Goal: Communication & Community: Participate in discussion

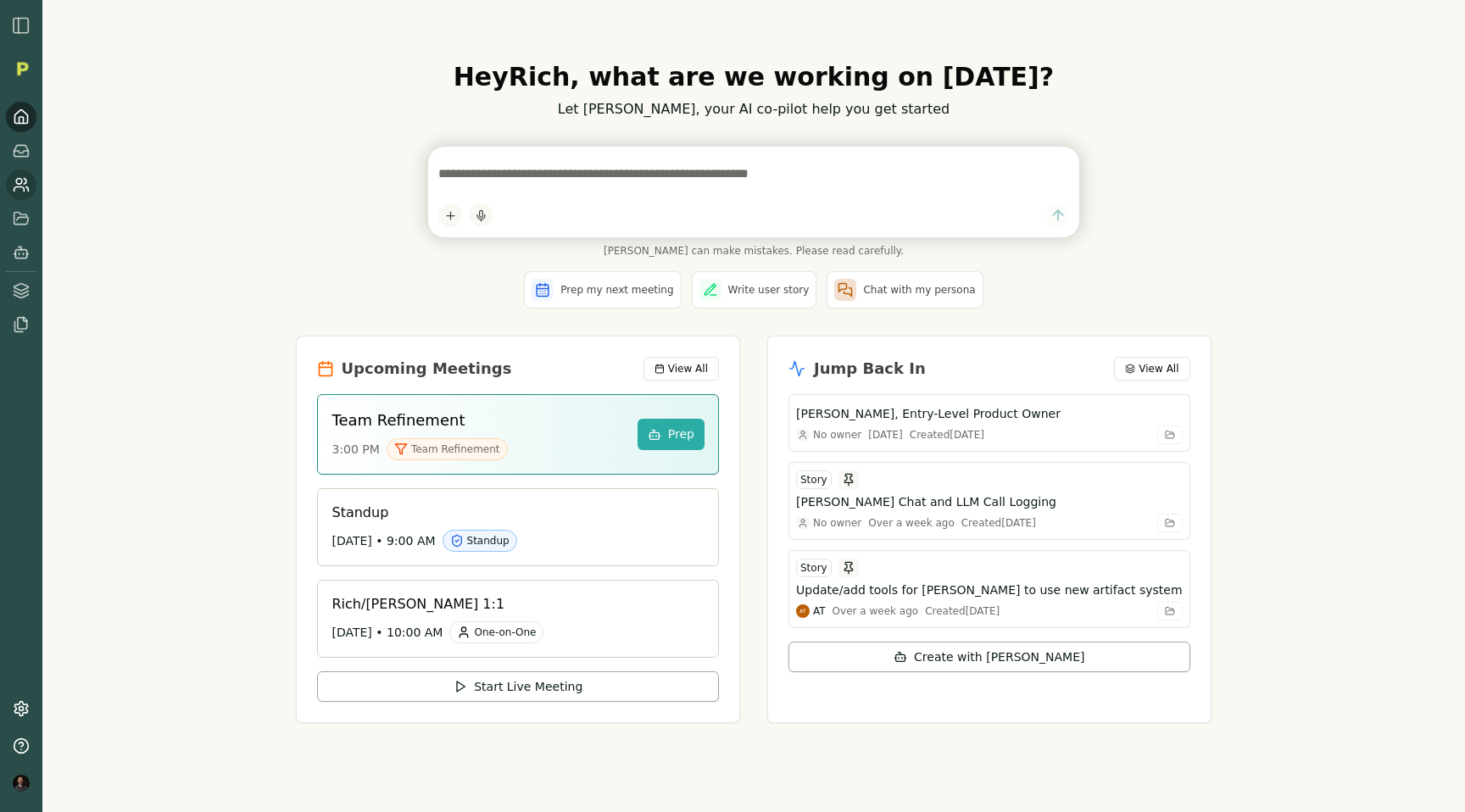
click at [17, 192] on icon at bounding box center [21, 185] width 17 height 17
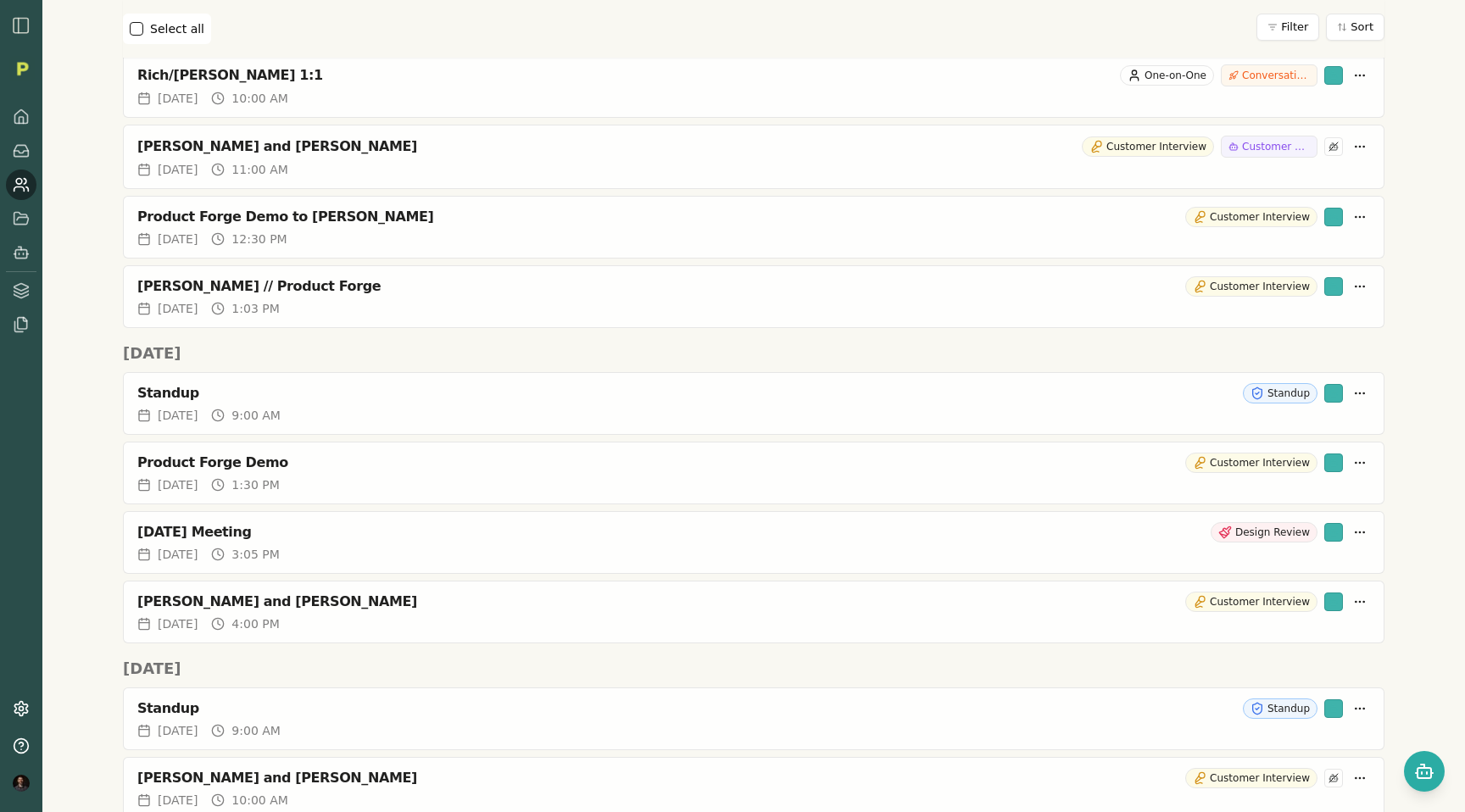
scroll to position [3766, 0]
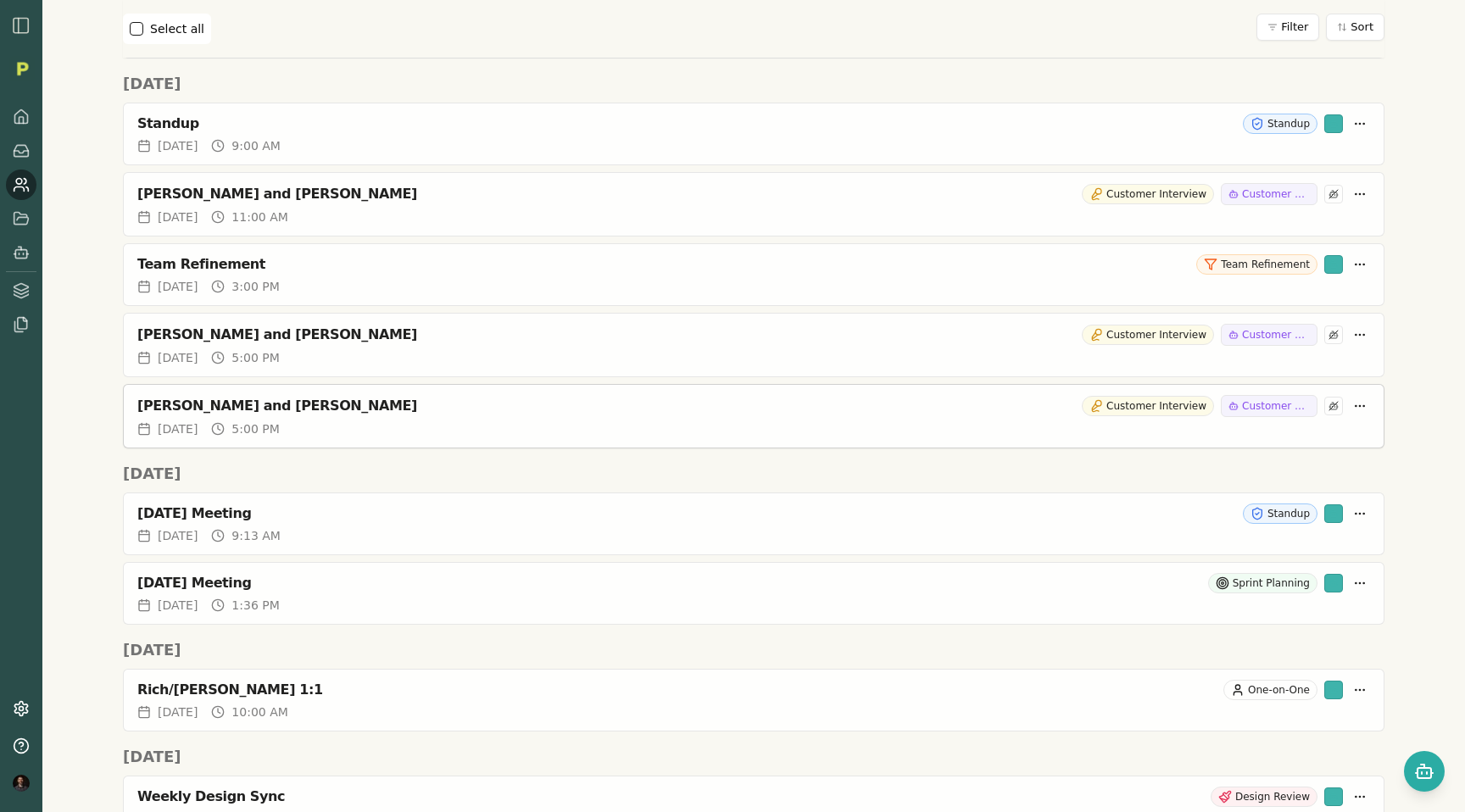
click at [226, 400] on div "[PERSON_NAME] and [PERSON_NAME]" at bounding box center [606, 406] width 938 height 17
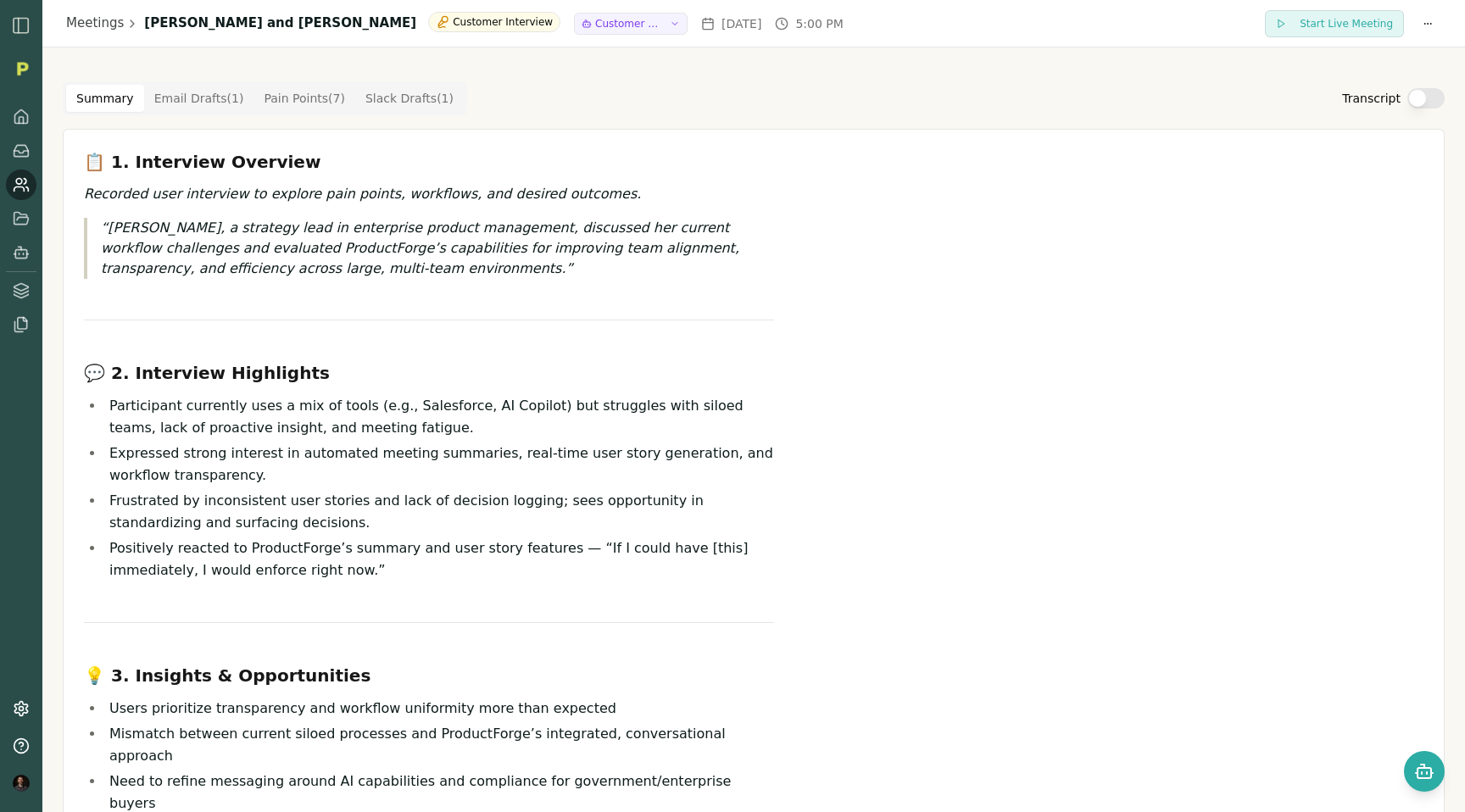
click at [183, 98] on Draft "Email Drafts ( 1 )" at bounding box center [199, 99] width 110 height 27
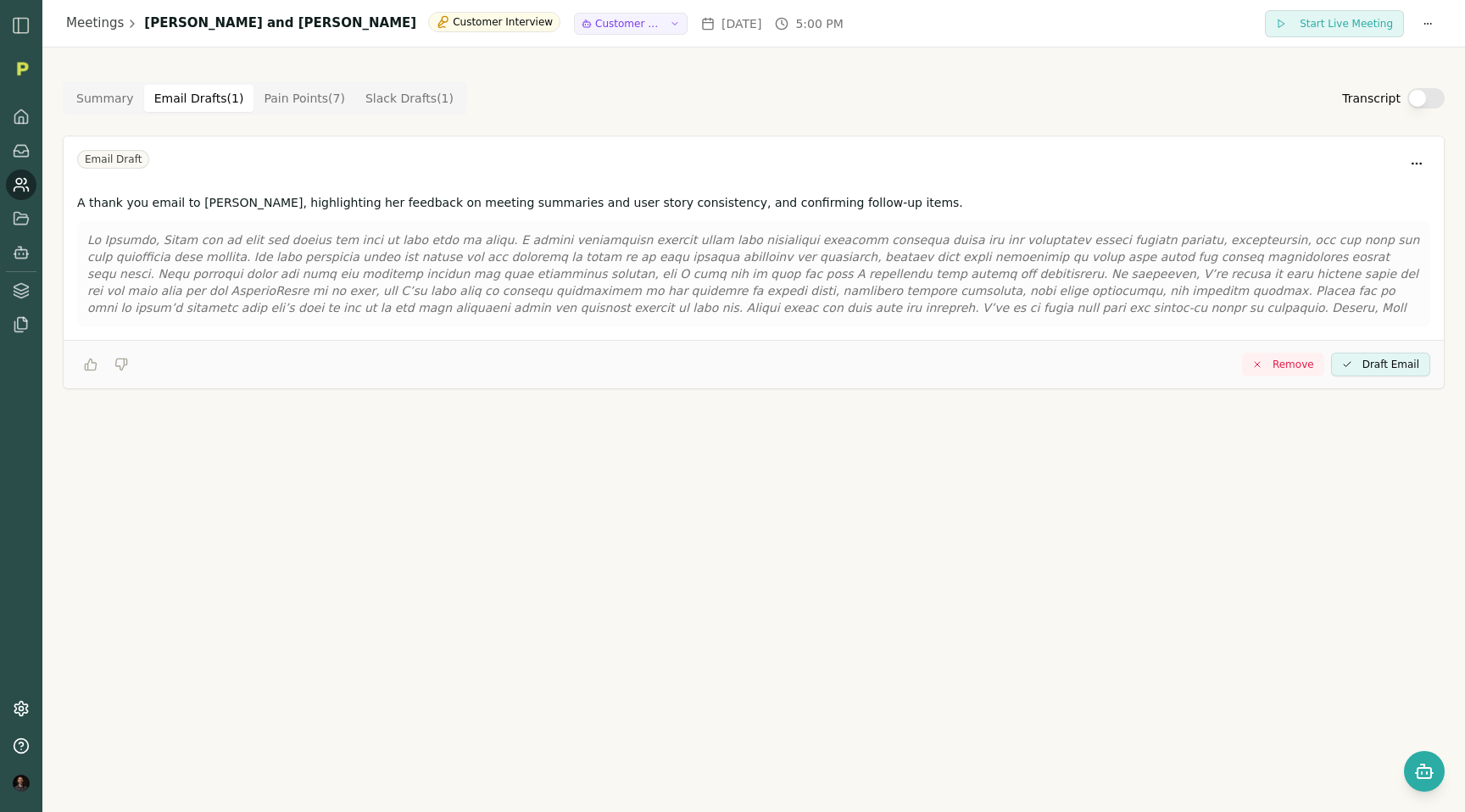
click at [301, 95] on Point "Pain Points ( 7 )" at bounding box center [304, 99] width 101 height 27
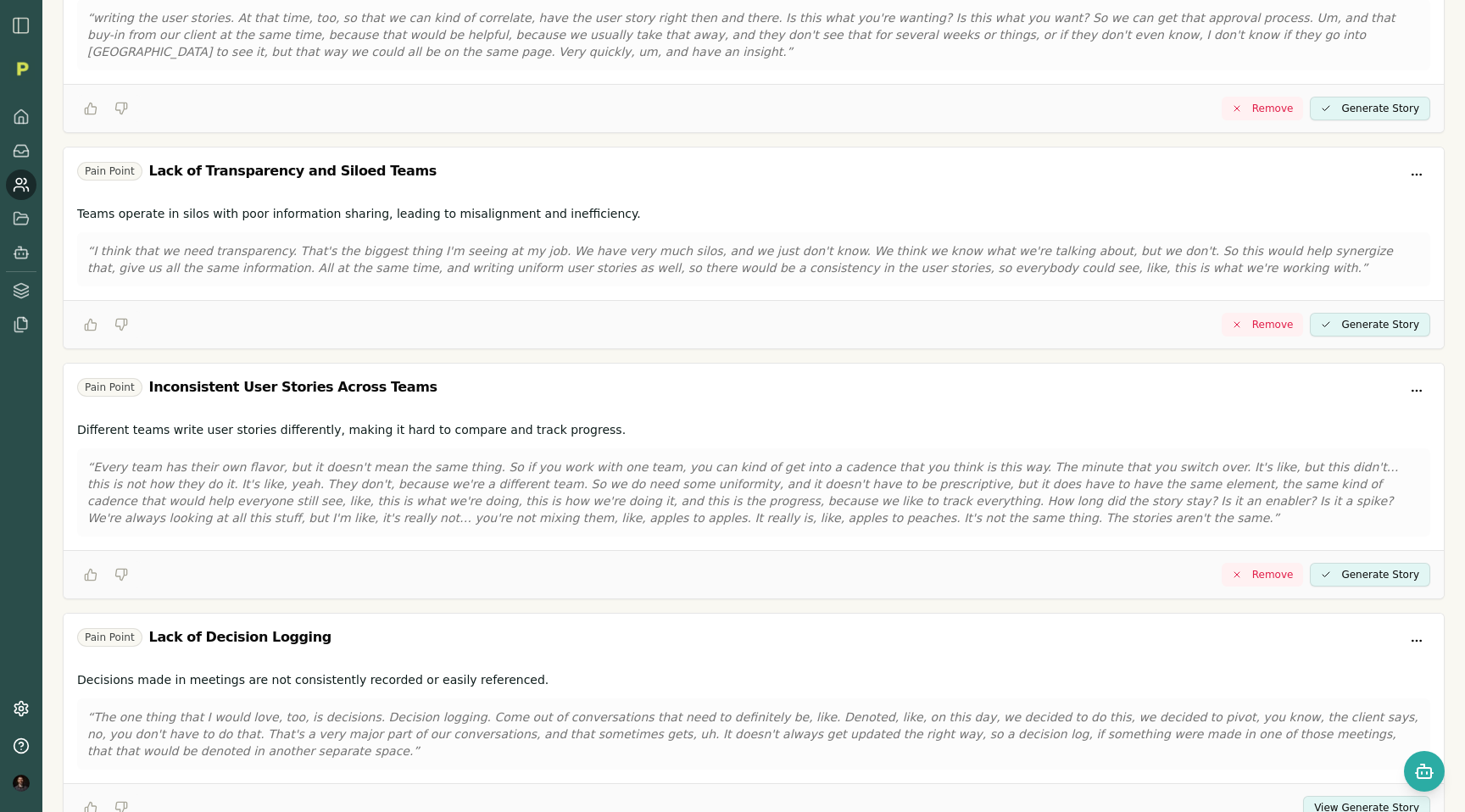
scroll to position [918, 0]
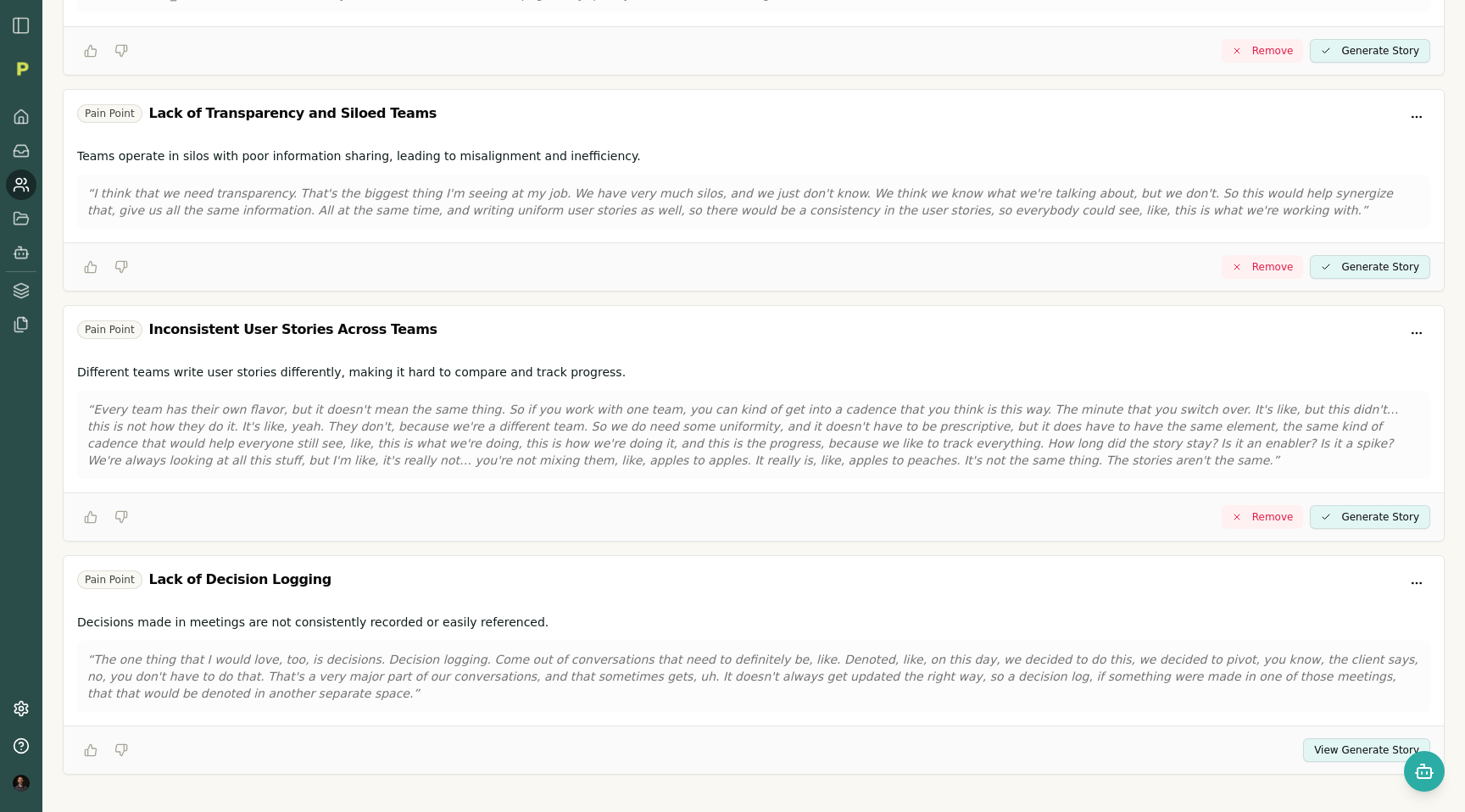
click at [1333, 738] on button "View Generate Story" at bounding box center [1367, 750] width 127 height 24
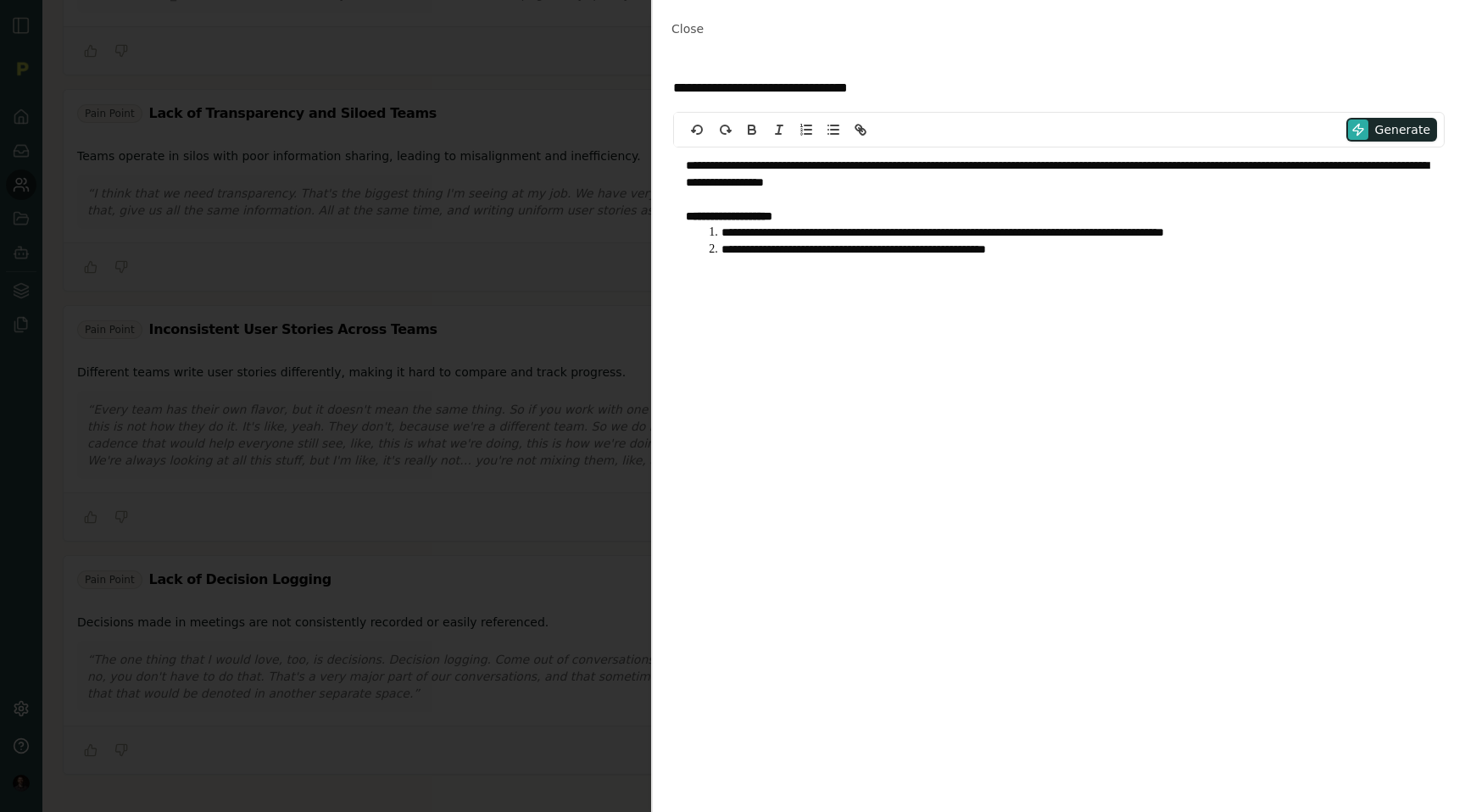
click at [806, 215] on p "**********" at bounding box center [1059, 217] width 746 height 17
click at [1394, 123] on span "Generate" at bounding box center [1402, 130] width 55 height 17
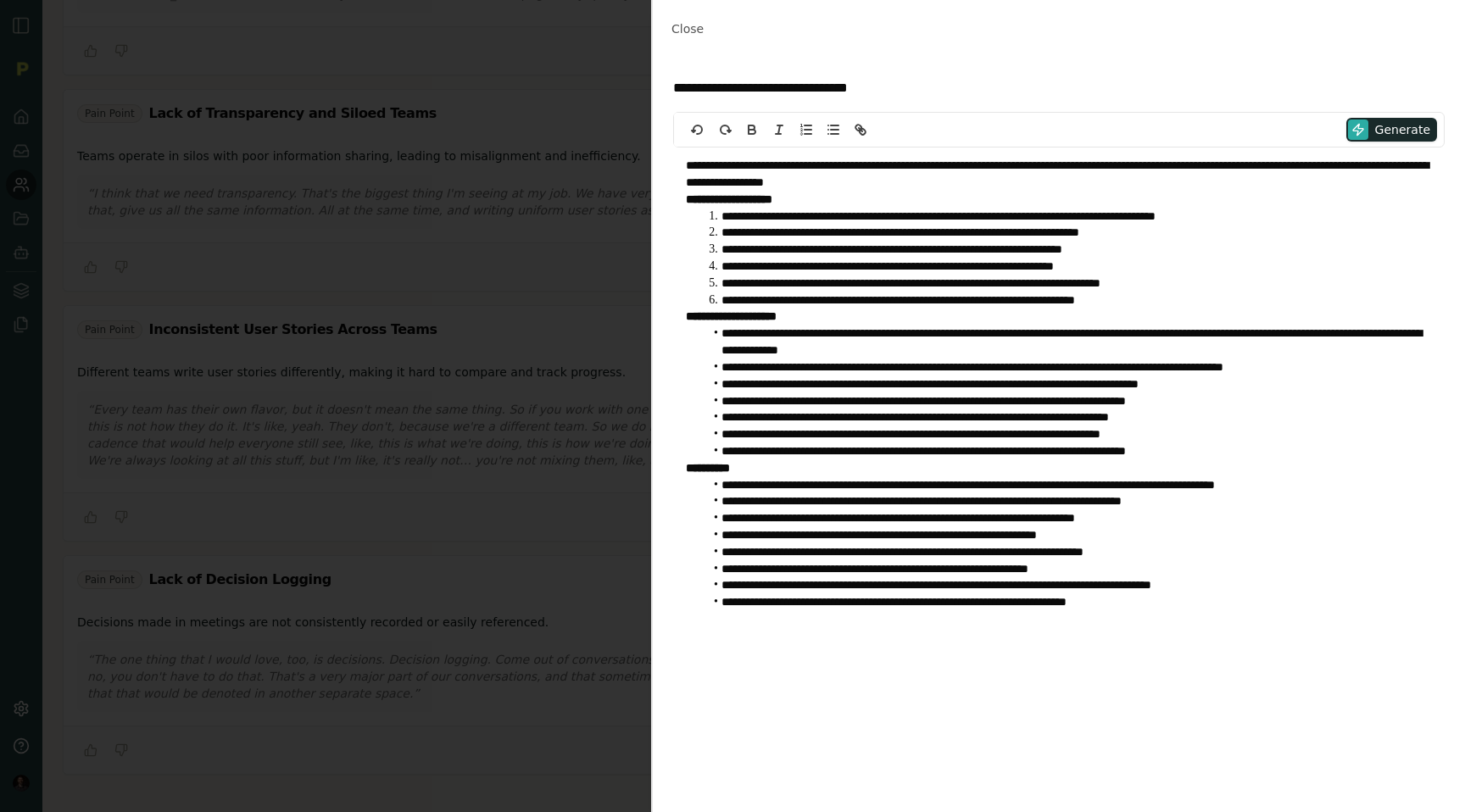
click at [872, 190] on p "**********" at bounding box center [1059, 174] width 746 height 34
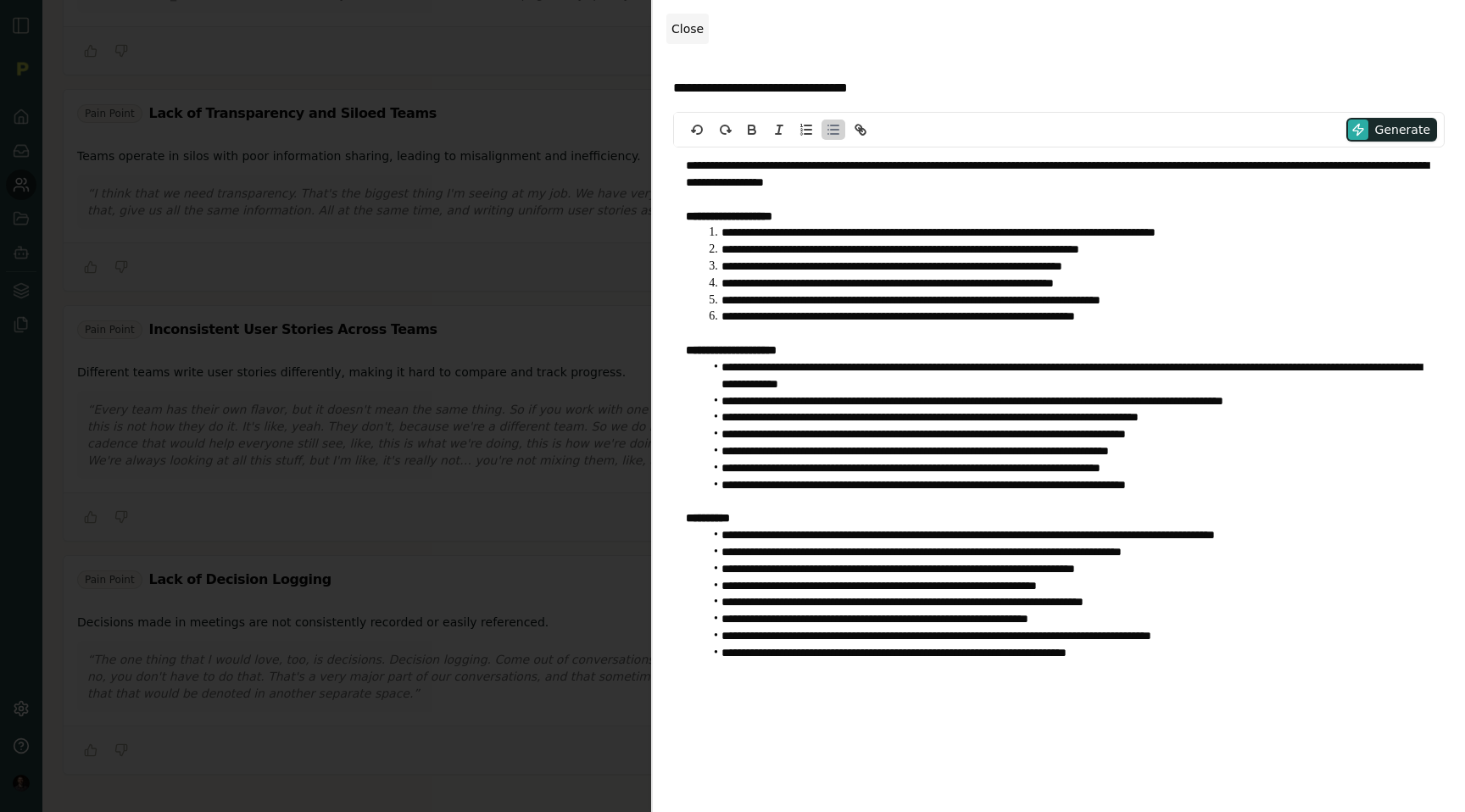
click at [682, 30] on span "Close" at bounding box center [687, 29] width 32 height 14
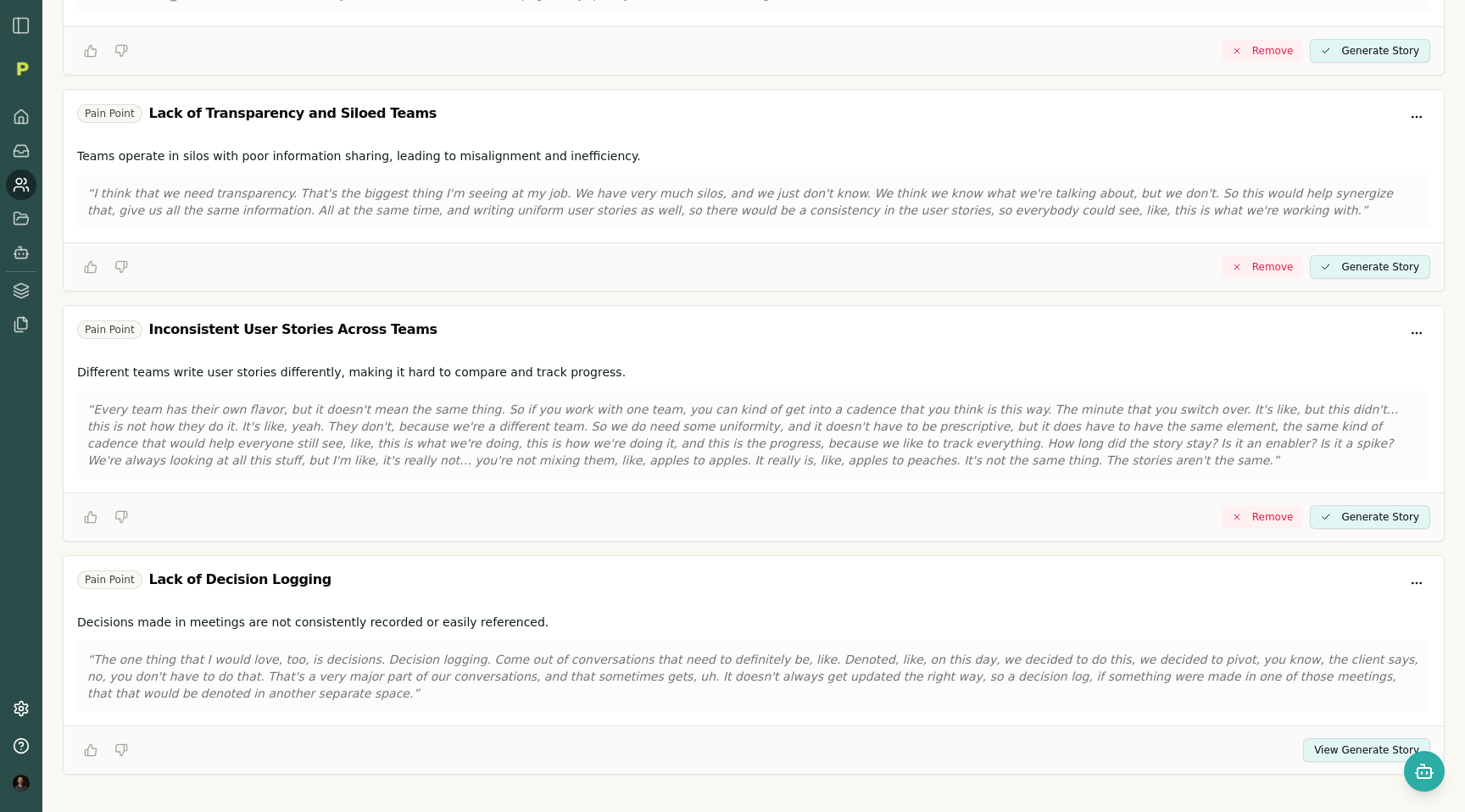
click at [1320, 738] on button "View Generate Story" at bounding box center [1367, 750] width 127 height 24
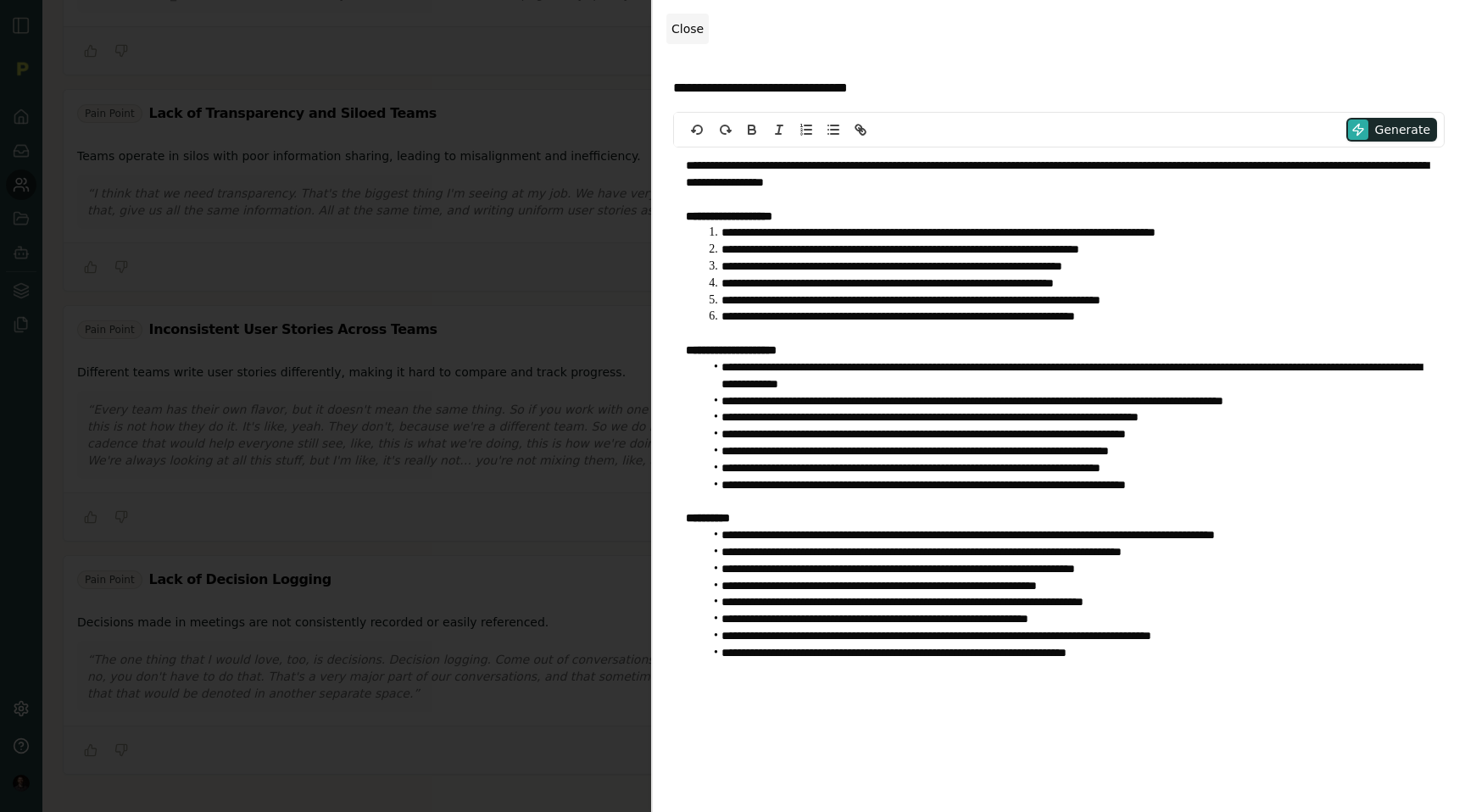
click at [678, 37] on button "Close" at bounding box center [687, 28] width 42 height 30
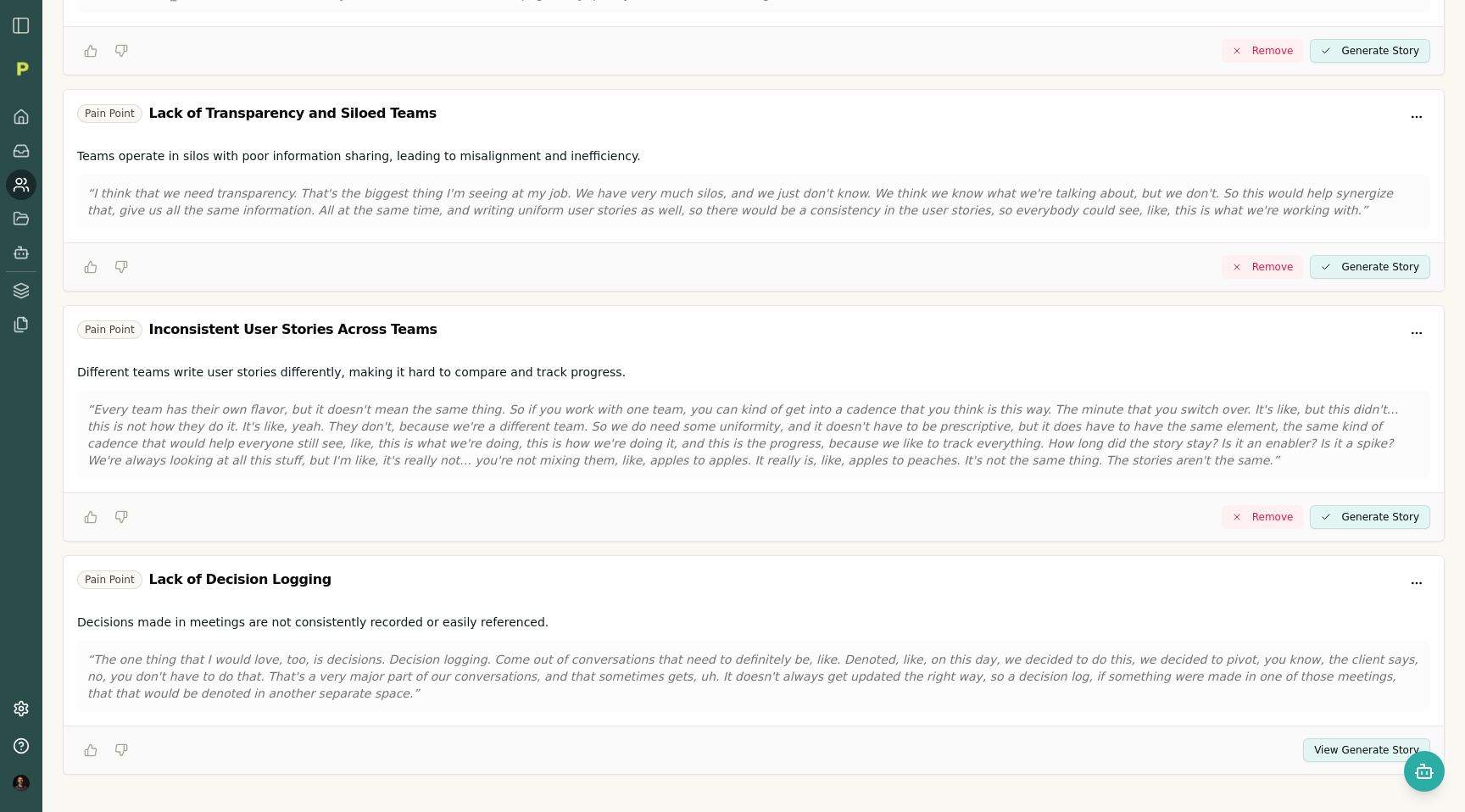
click at [457, 640] on div "“The one thing that I would love, too, is decisions. Decision logging. Come out…" at bounding box center [754, 675] width 1353 height 71
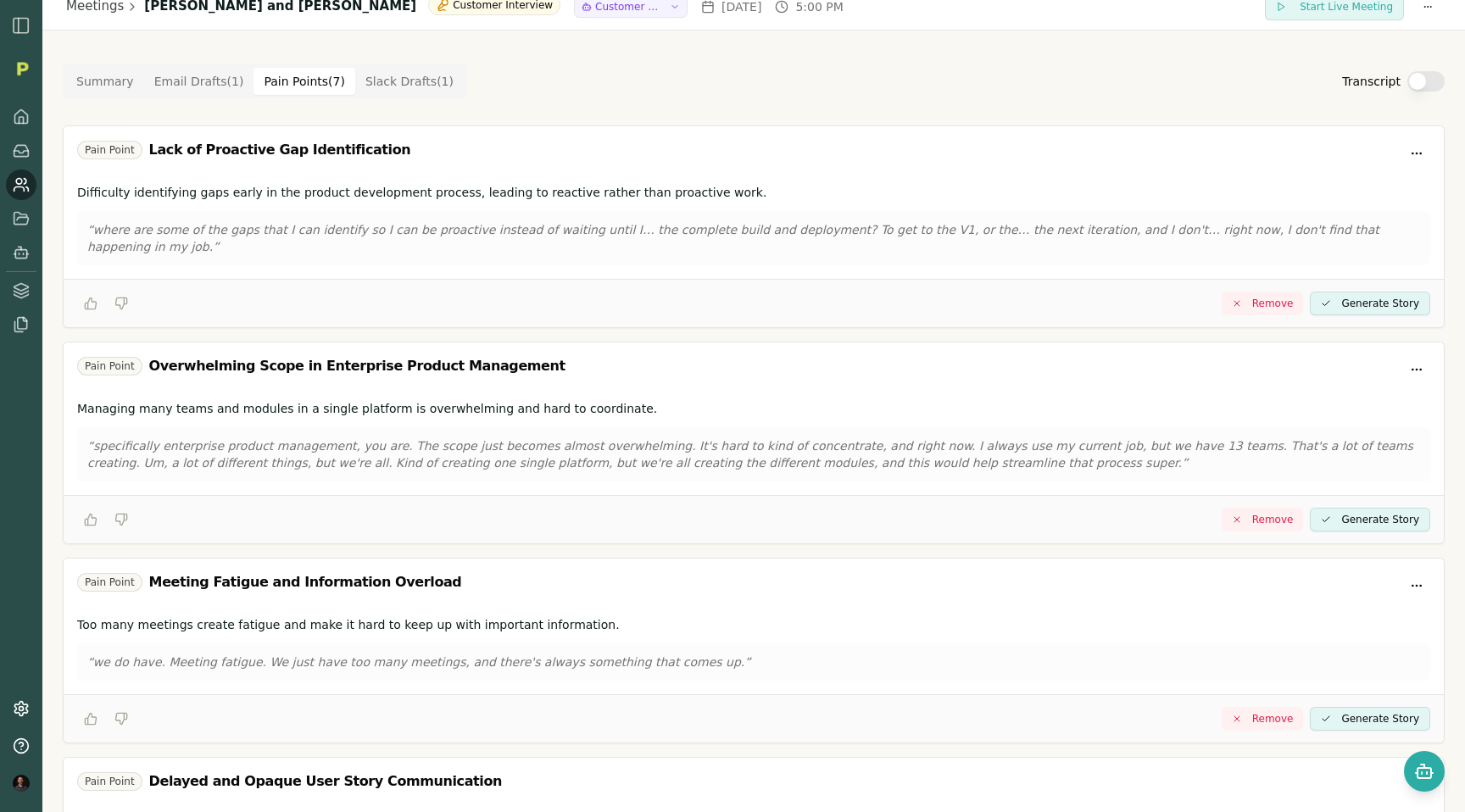
scroll to position [0, 0]
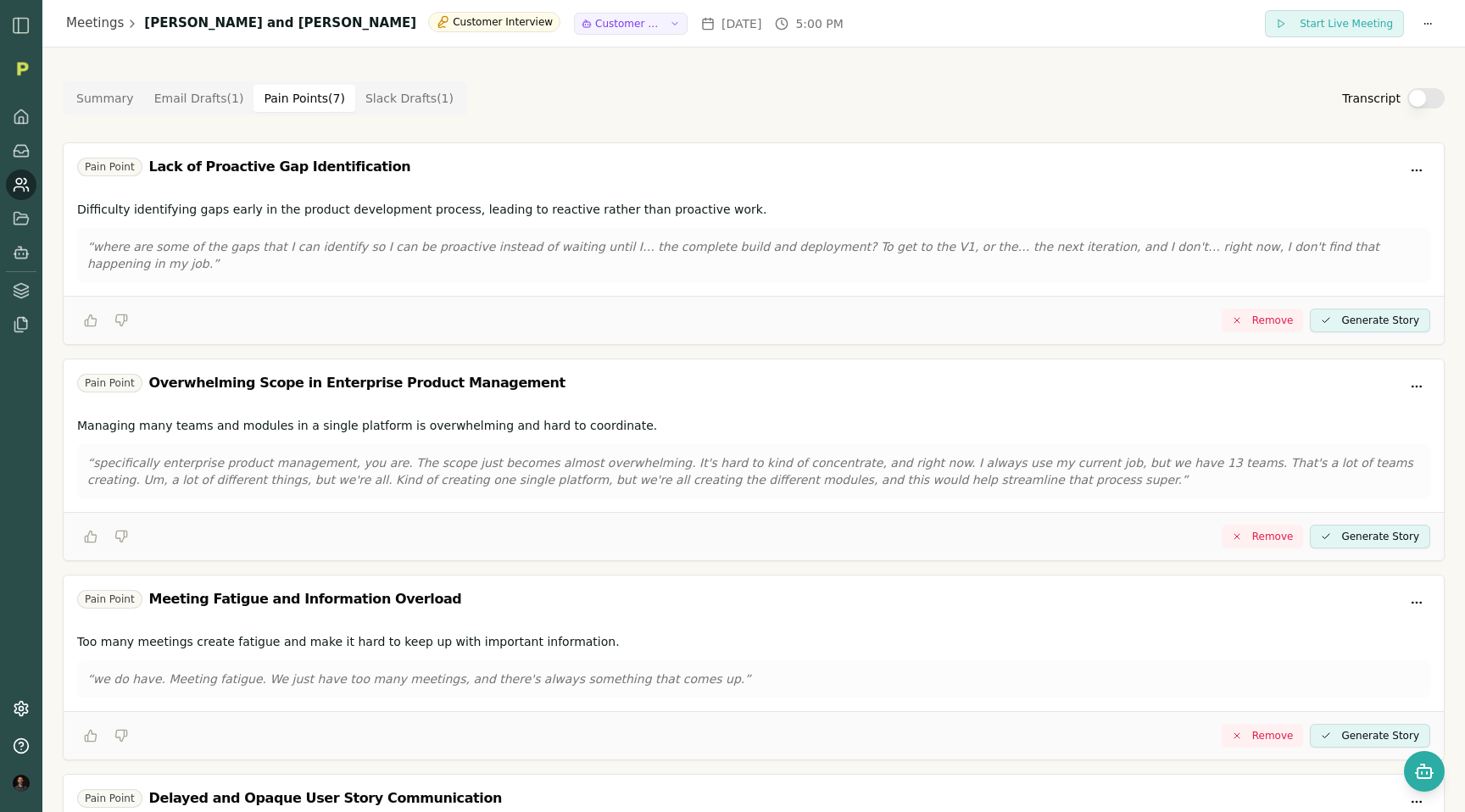
click at [28, 184] on icon at bounding box center [21, 185] width 17 height 17
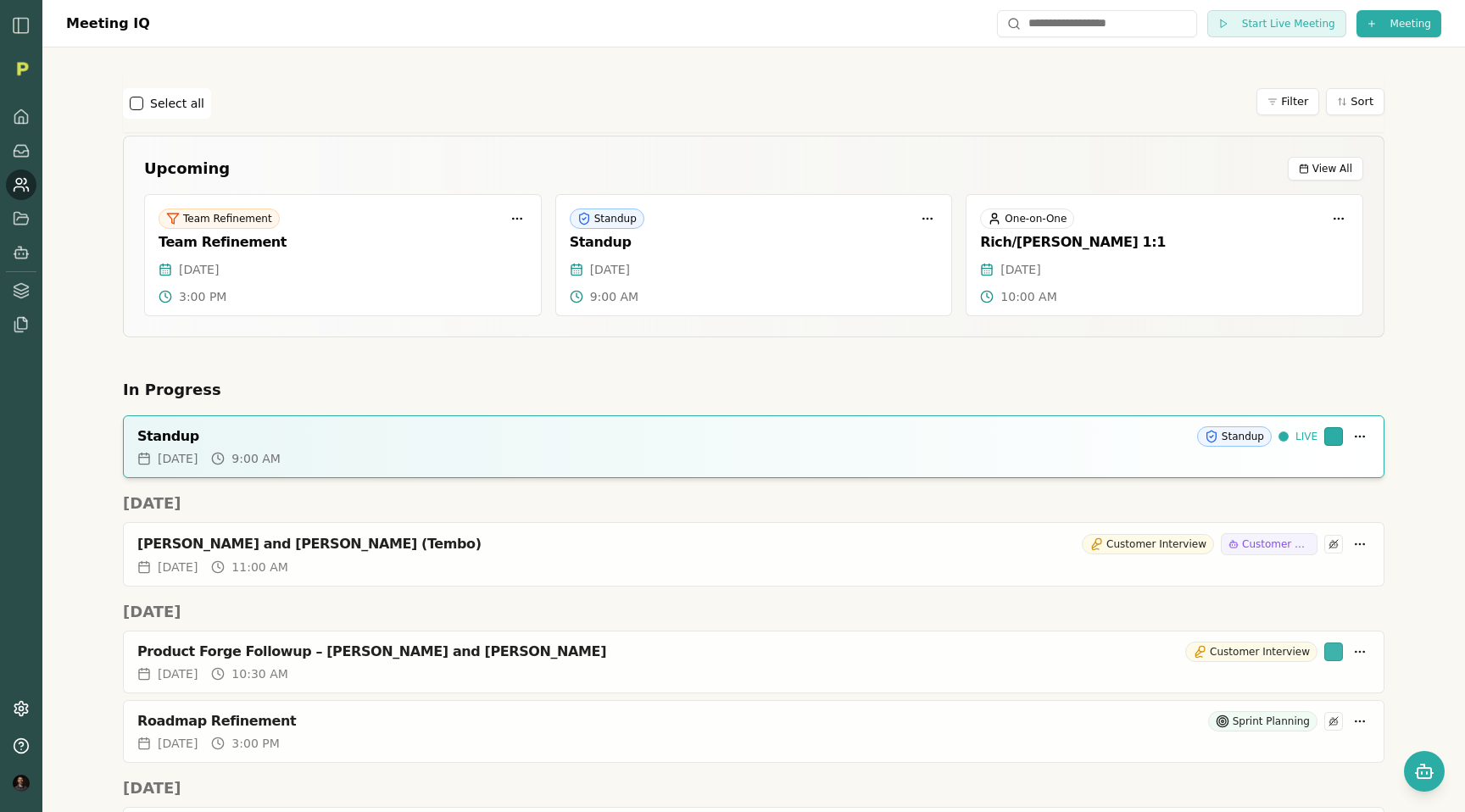
scroll to position [2354, 0]
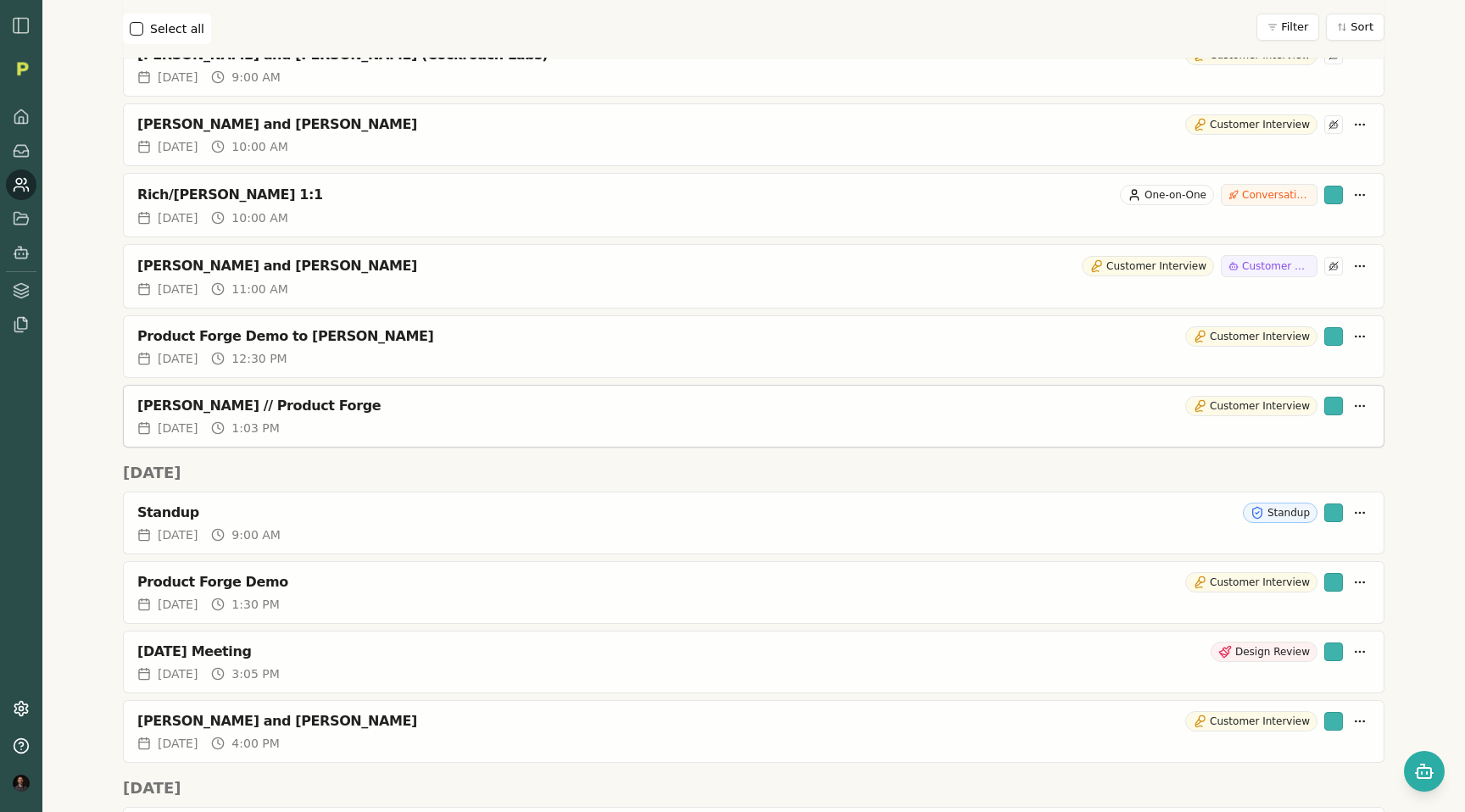
click at [196, 406] on div "[PERSON_NAME] // Product Forge" at bounding box center [658, 406] width 1041 height 17
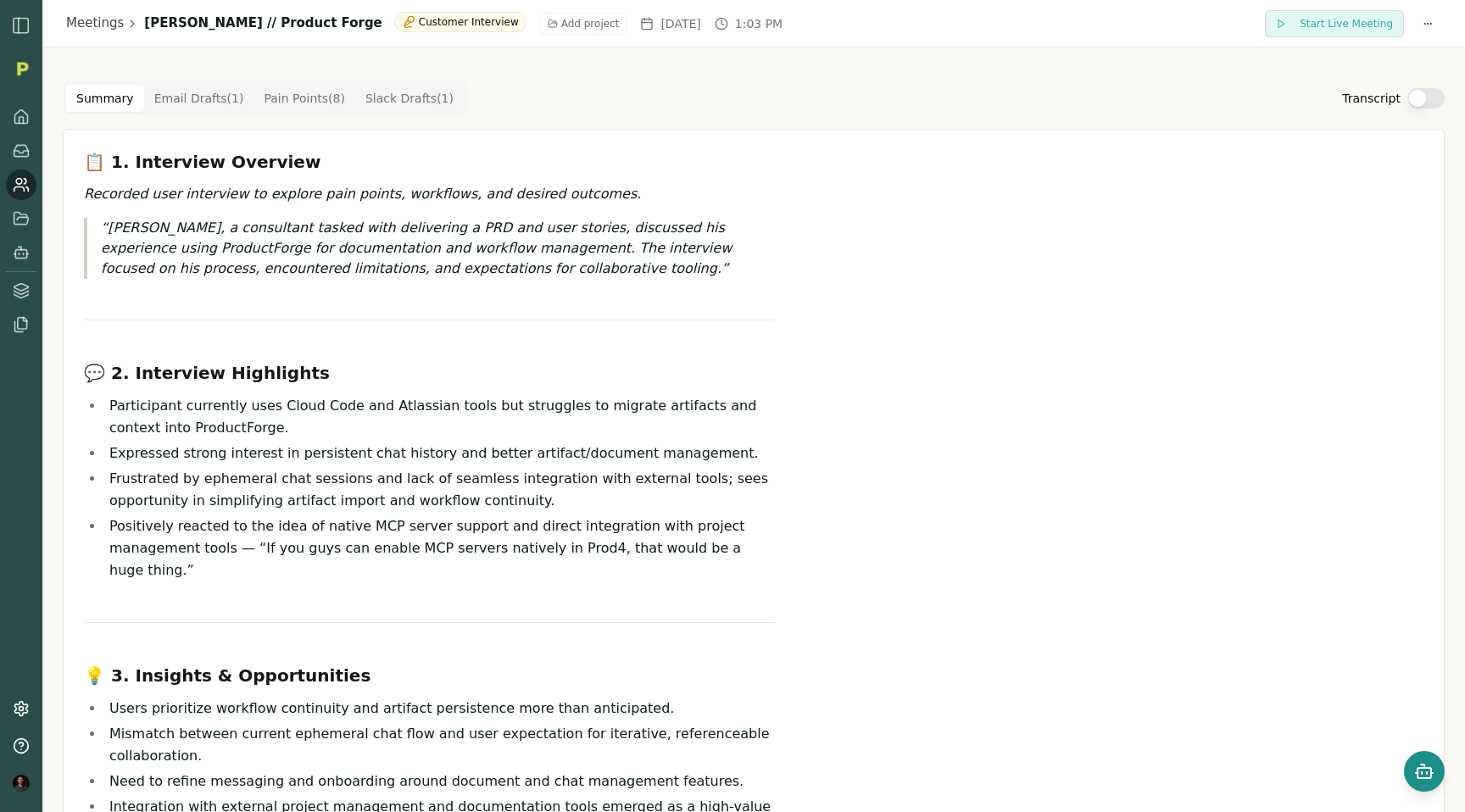
click at [1413, 770] on button "Open chat" at bounding box center [1424, 771] width 40 height 40
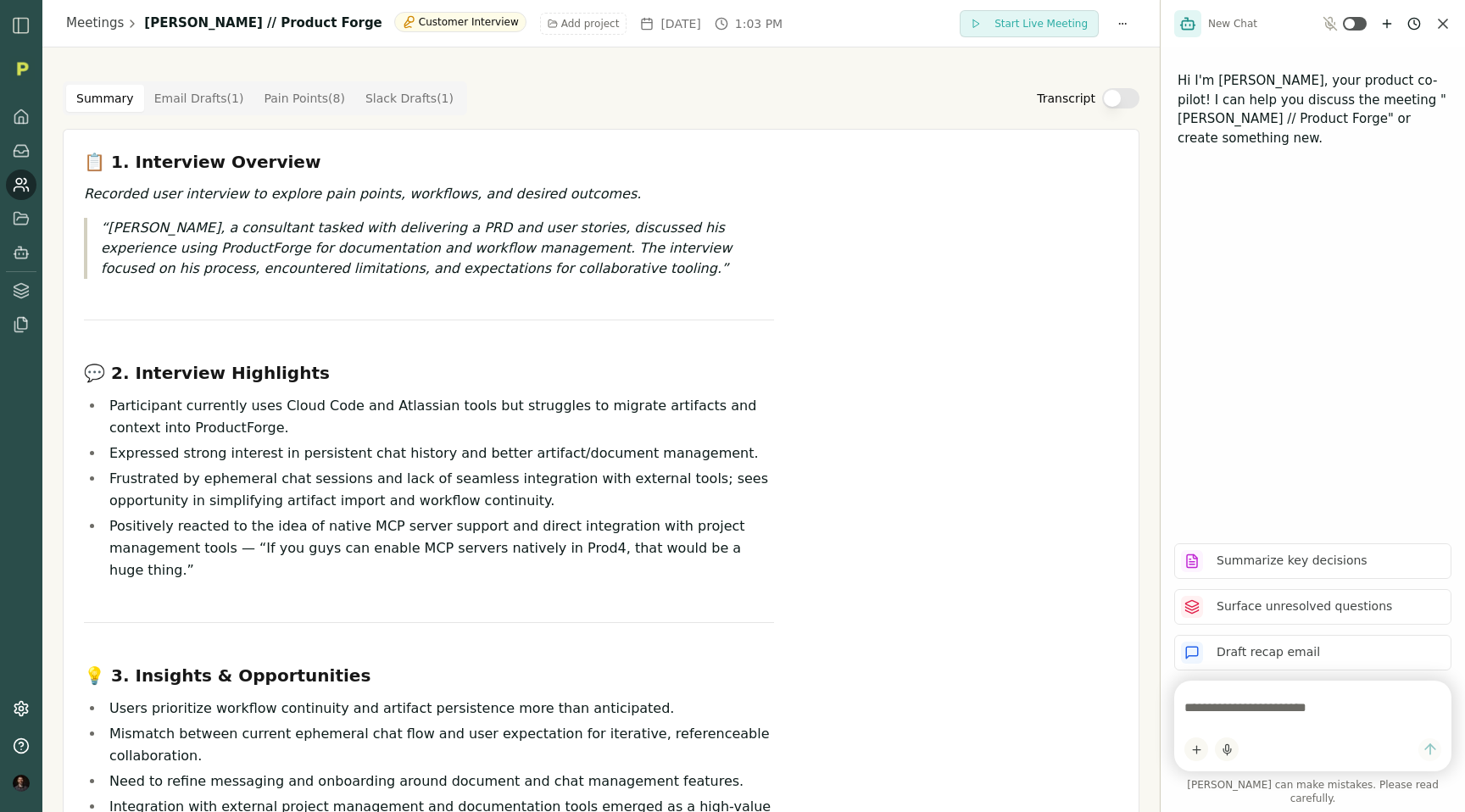
click at [1256, 724] on textarea at bounding box center [1313, 707] width 257 height 34
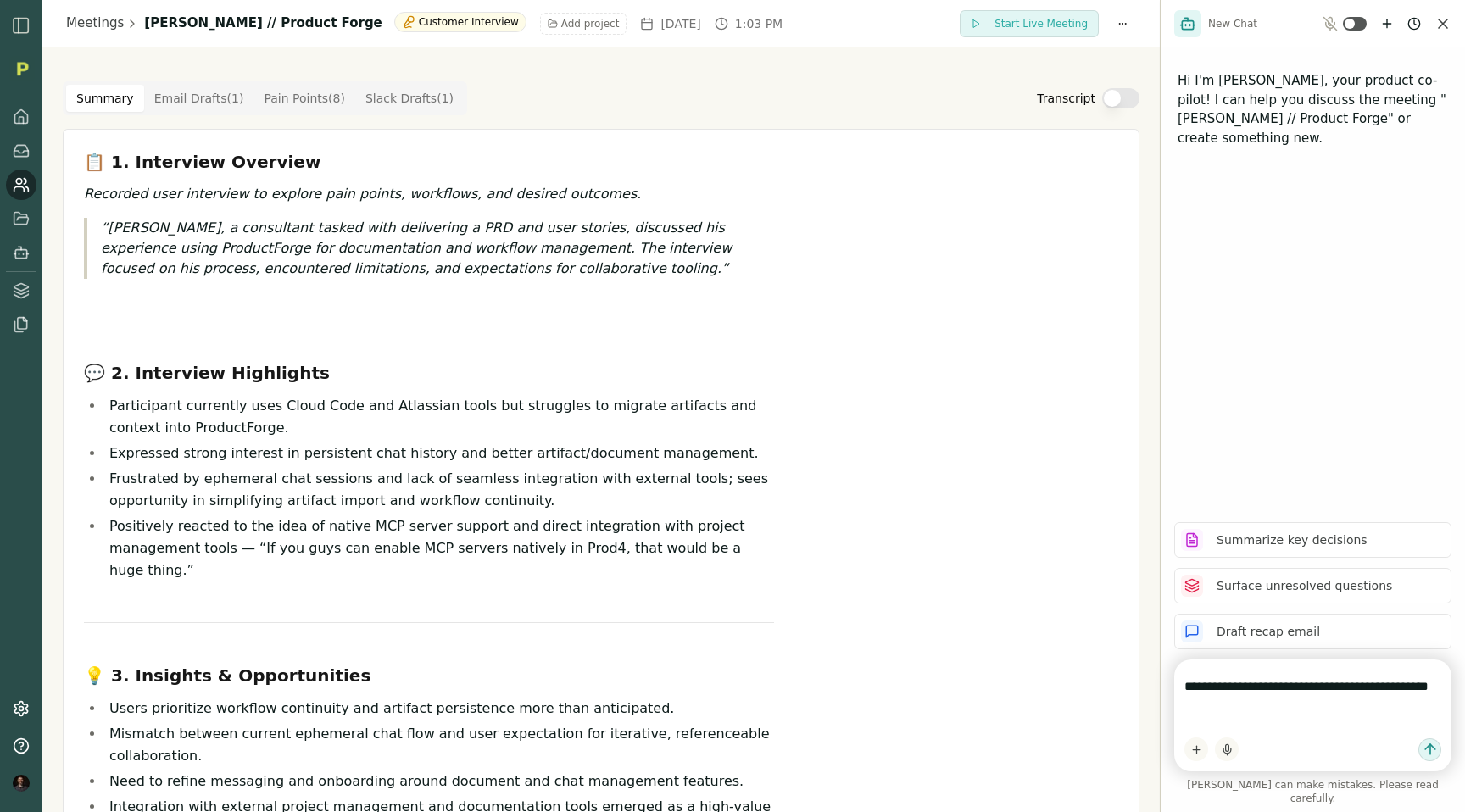
type textarea "**********"
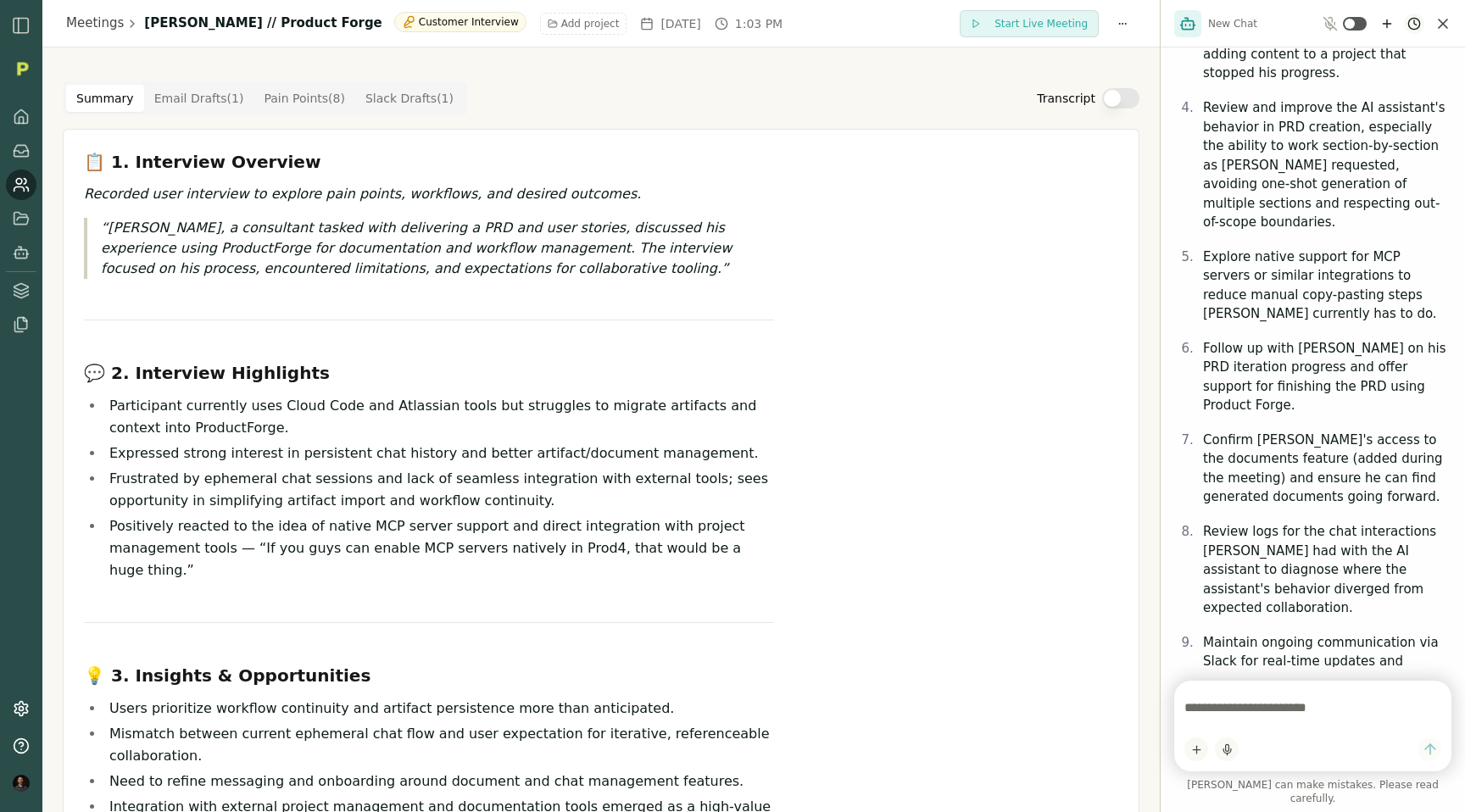
click at [1411, 21] on html "Meetings [PERSON_NAME] // Product Forge Customer Interview Add project [DATE] 1…" at bounding box center [732, 406] width 1465 height 812
click at [1287, 318] on html "Meetings [PERSON_NAME] // Product Forge Customer Interview Add project [DATE] 1…" at bounding box center [732, 406] width 1465 height 812
click at [93, 27] on link "Meetings" at bounding box center [95, 23] width 58 height 20
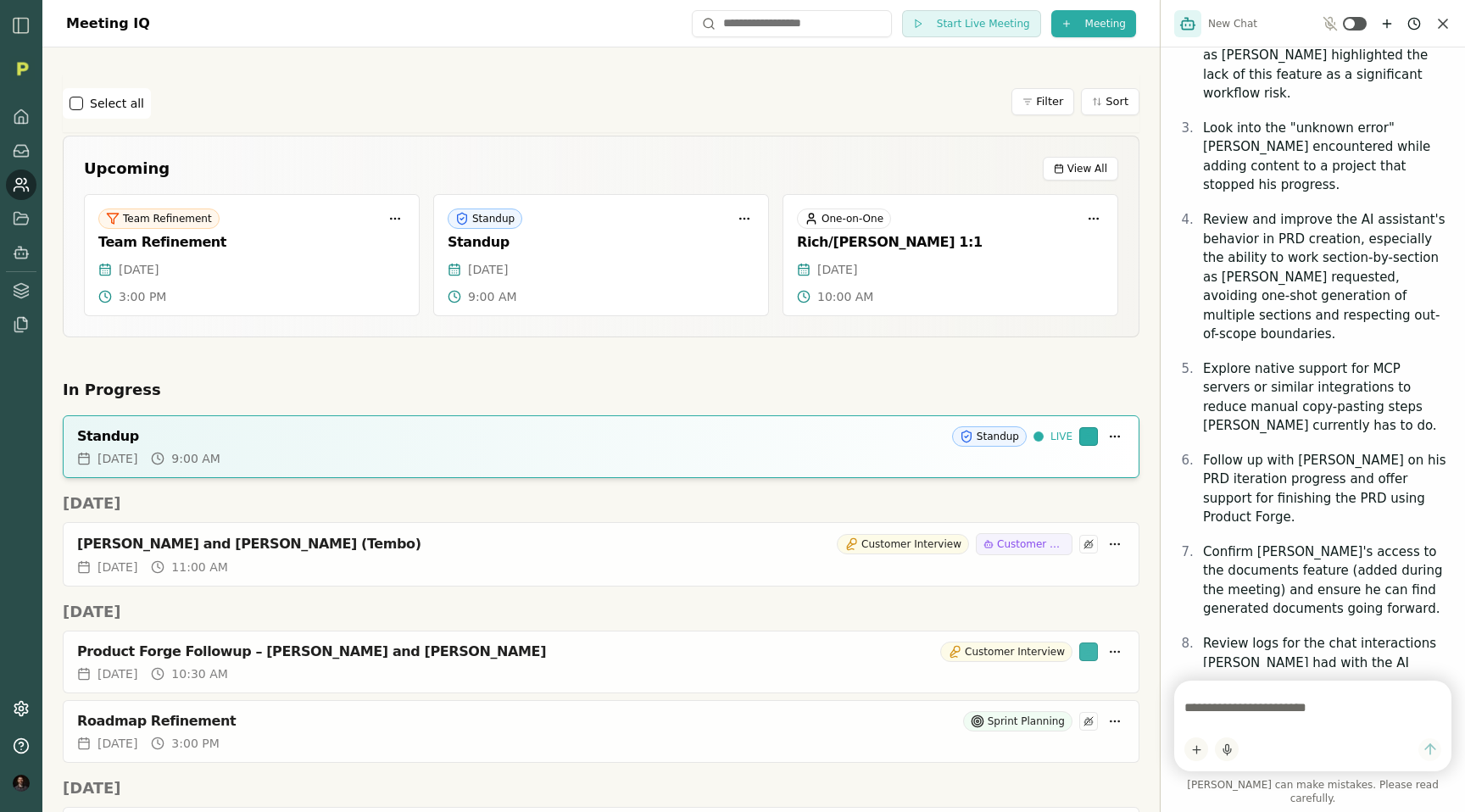
scroll to position [416, 0]
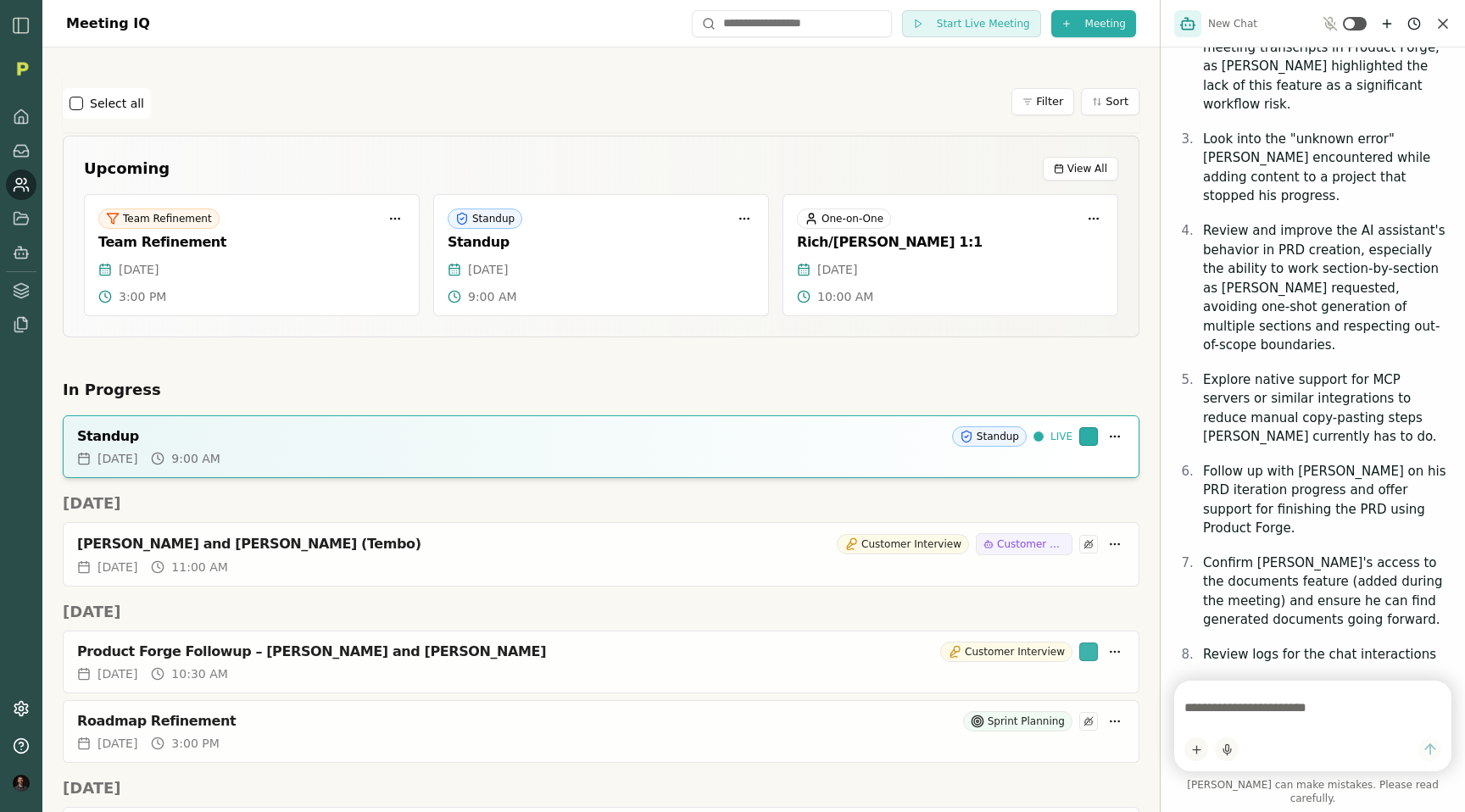
click at [409, 108] on div "Select all Filter Sort" at bounding box center [601, 103] width 1076 height 30
click at [15, 219] on icon at bounding box center [21, 219] width 17 height 17
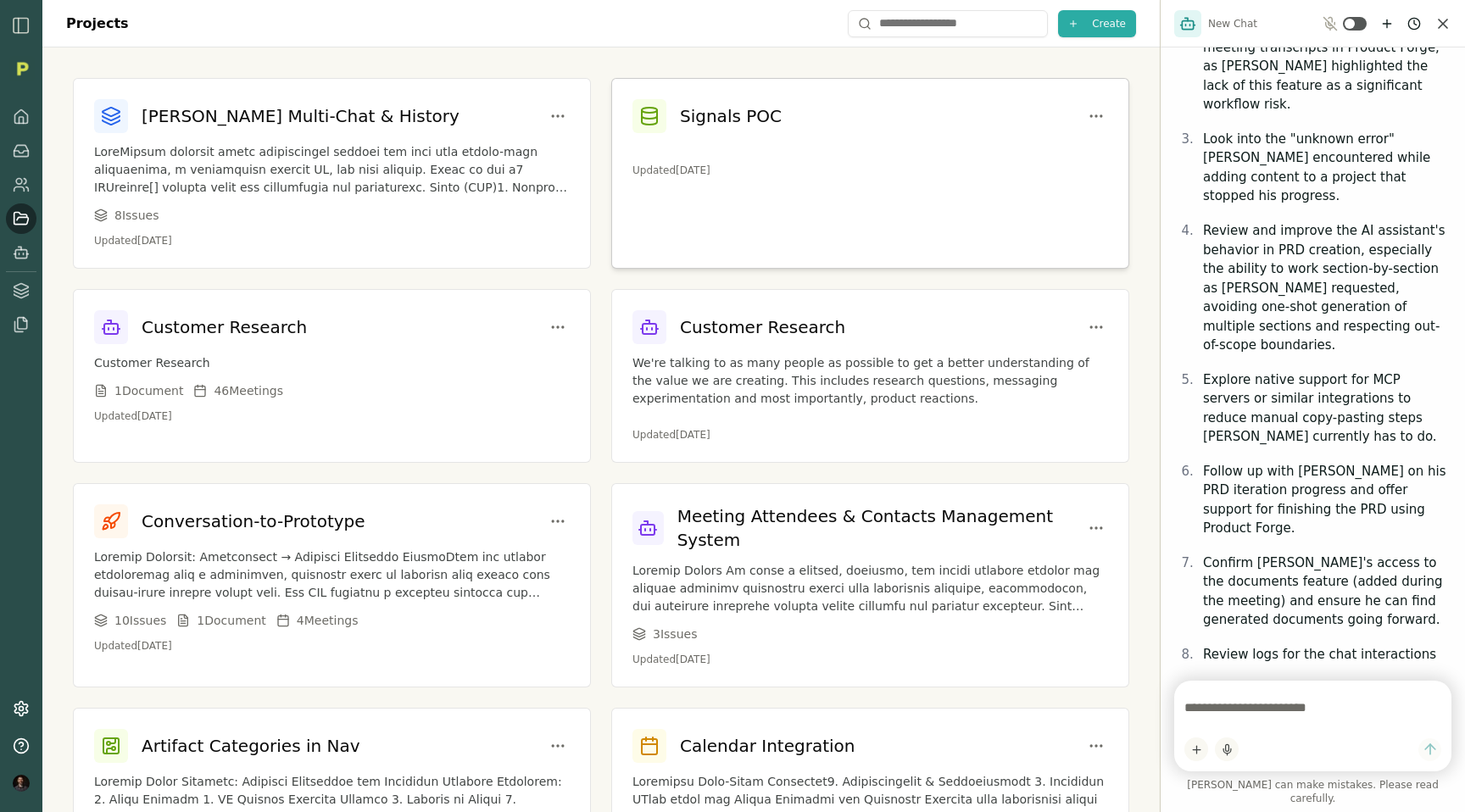
click at [751, 114] on h3 "Signals POC" at bounding box center [731, 116] width 101 height 24
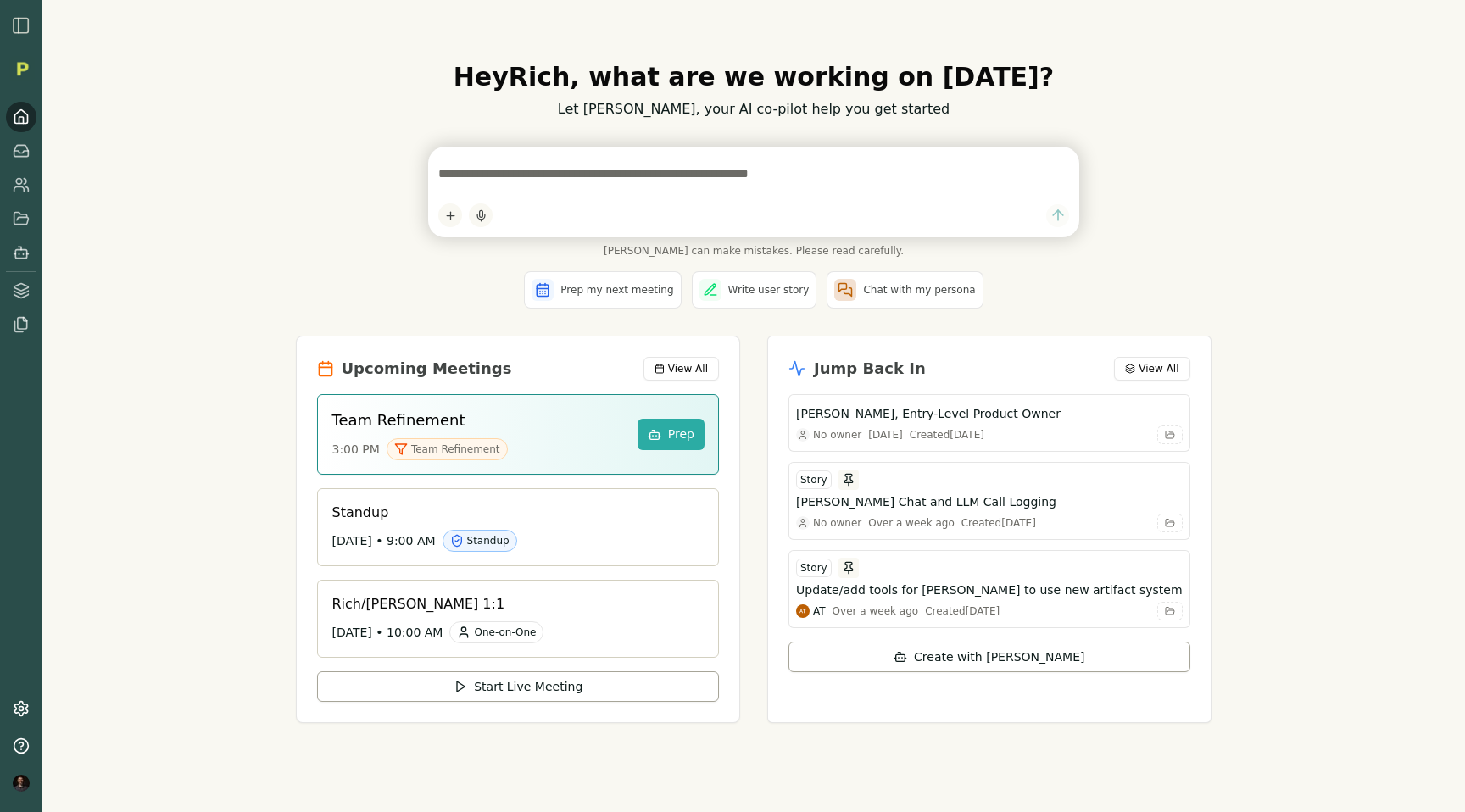
click at [237, 277] on div "Hey Rich , what are we working on today? Let Smith, your AI co-pilot help you g…" at bounding box center [753, 406] width 1423 height 812
click at [14, 183] on icon at bounding box center [21, 185] width 17 height 17
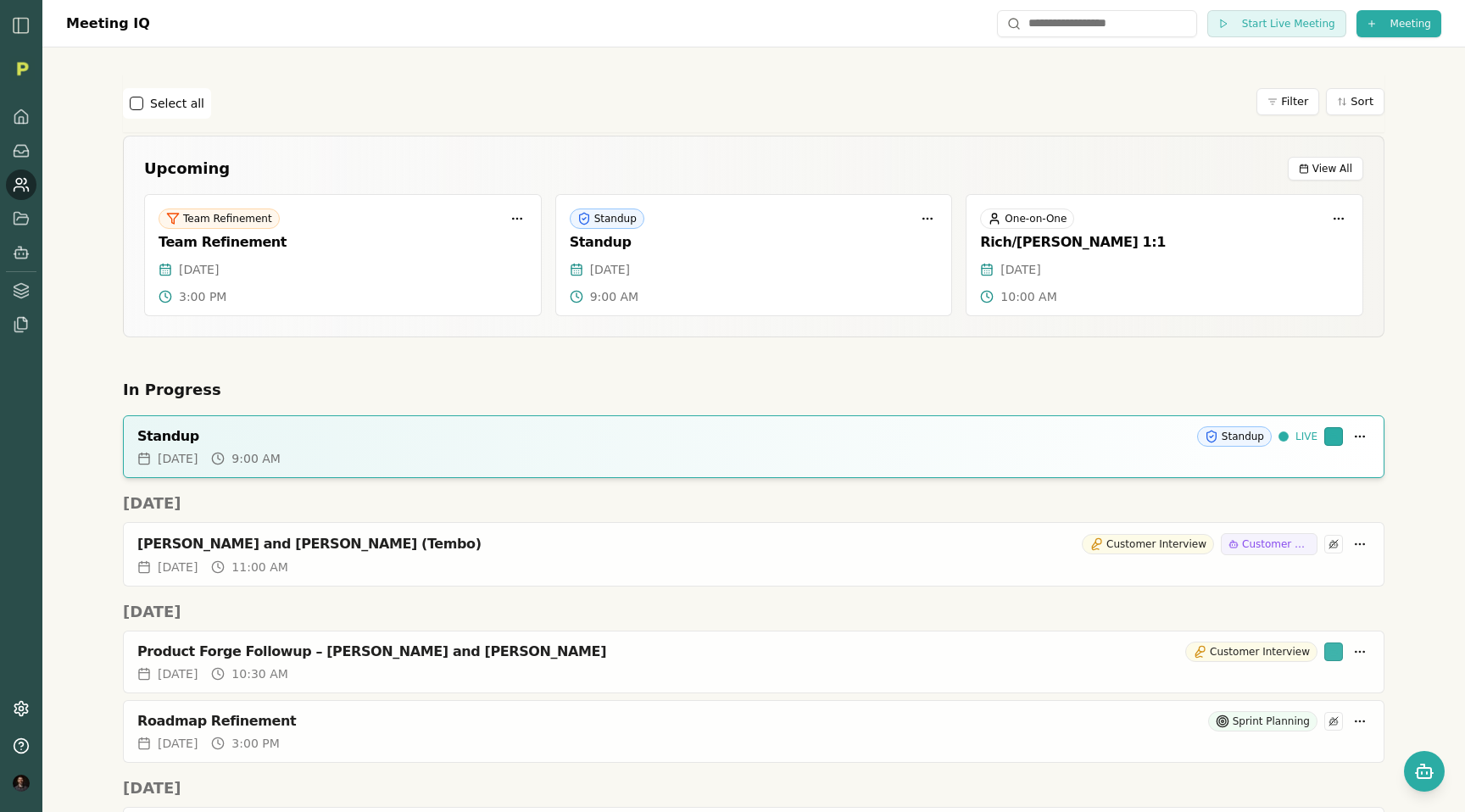
scroll to position [3766, 0]
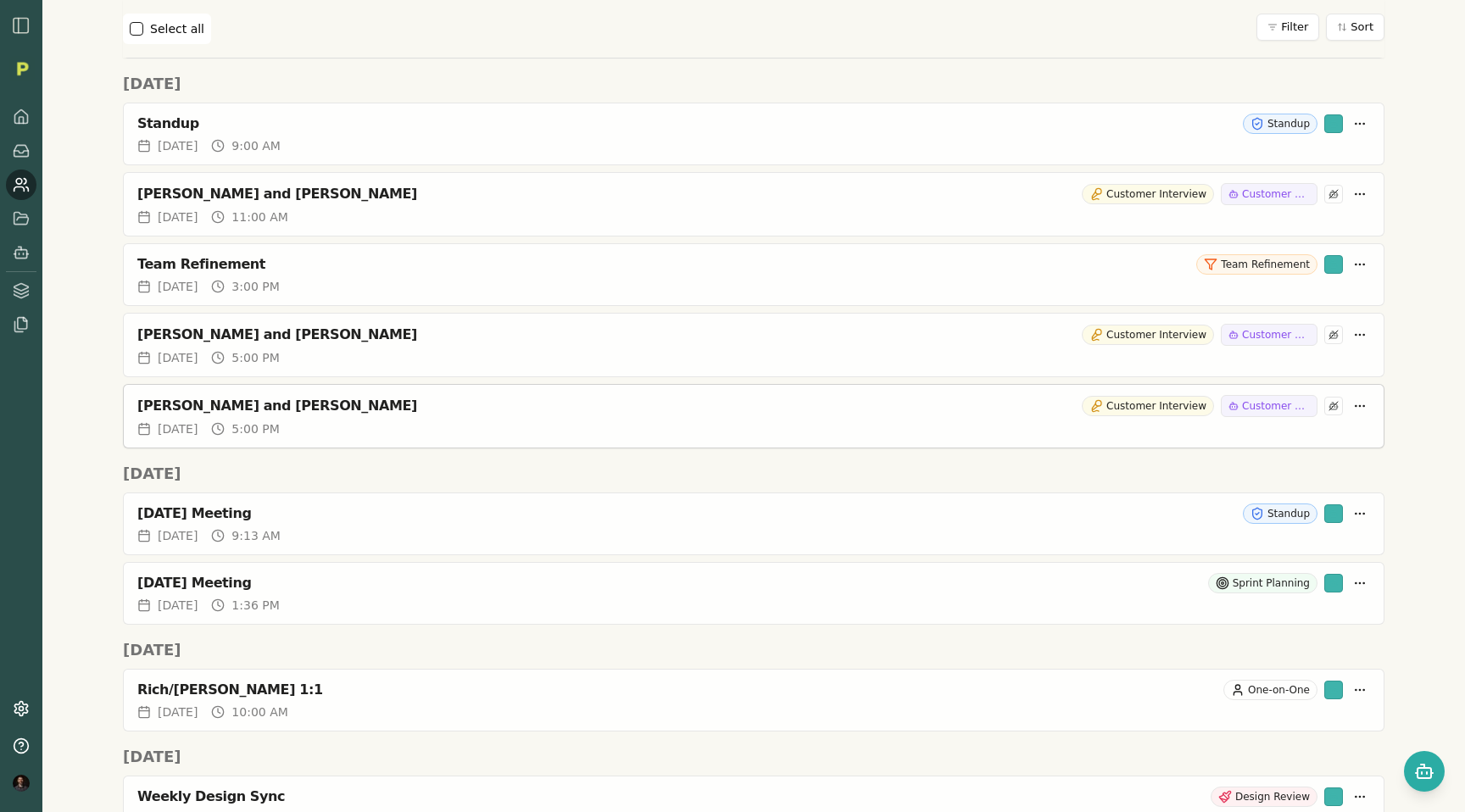
click at [276, 403] on div "[PERSON_NAME] and [PERSON_NAME]" at bounding box center [606, 406] width 938 height 17
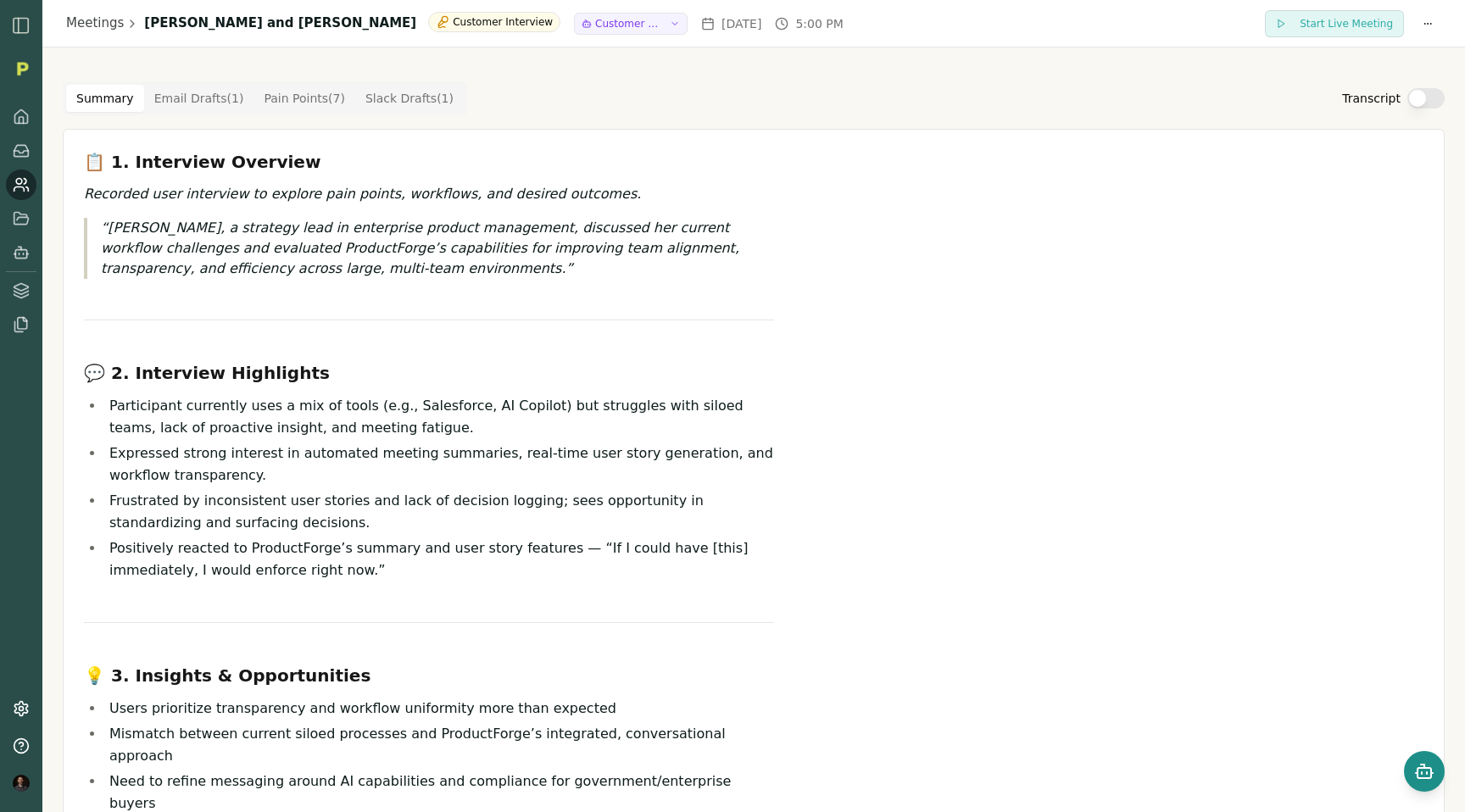
click at [1414, 772] on icon "Open chat" at bounding box center [1425, 771] width 21 height 21
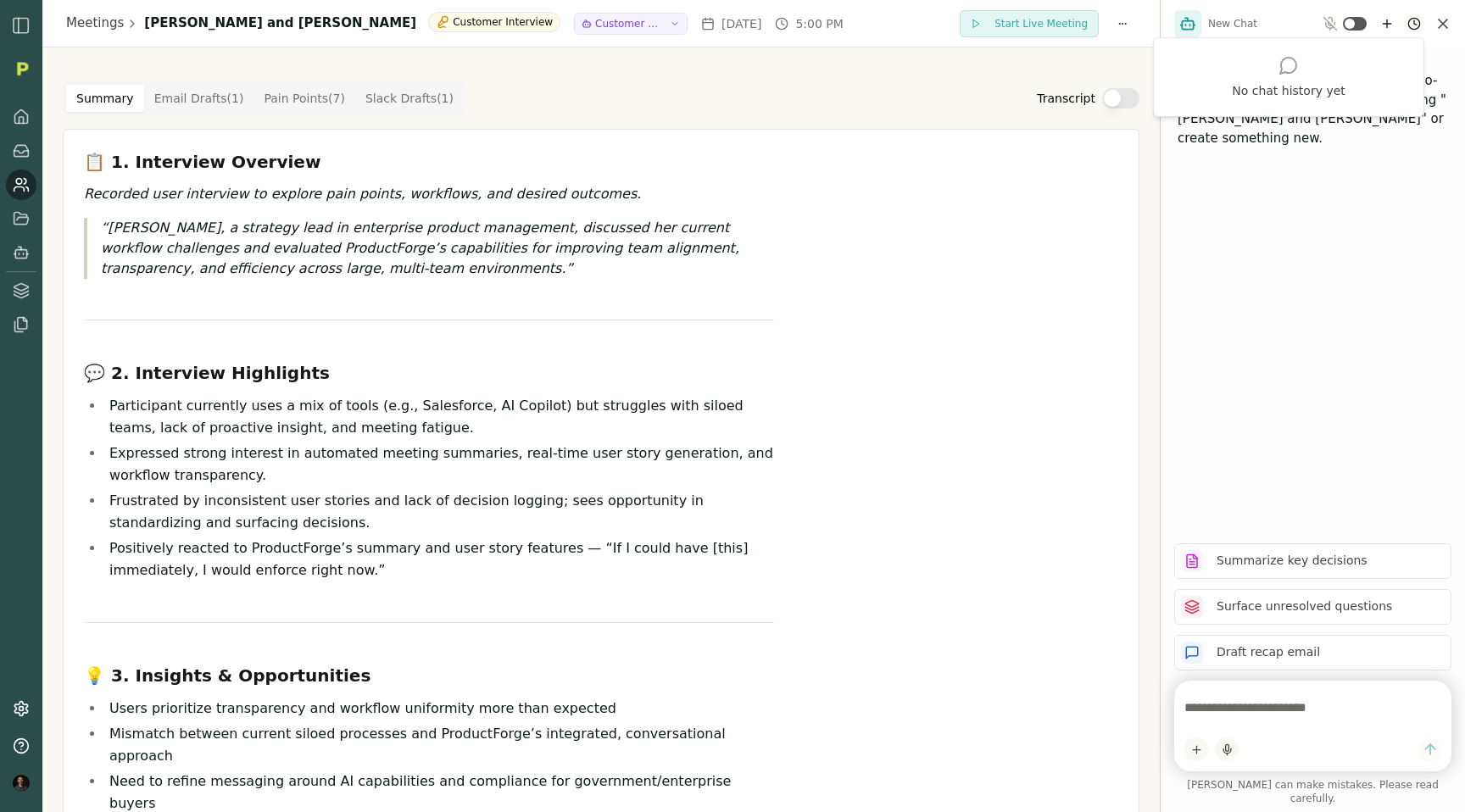
click at [1416, 27] on html "Meetings Rich Theil and Talisha Shine Customer Interview Customer Research Mon,…" at bounding box center [732, 406] width 1465 height 812
click at [1387, 22] on html "Meetings Rich Theil and Talisha Shine Customer Interview Customer Research Mon,…" at bounding box center [732, 406] width 1465 height 812
click at [1387, 22] on icon "New chat" at bounding box center [1387, 23] width 0 height 8
click at [1220, 718] on textarea at bounding box center [1313, 707] width 257 height 34
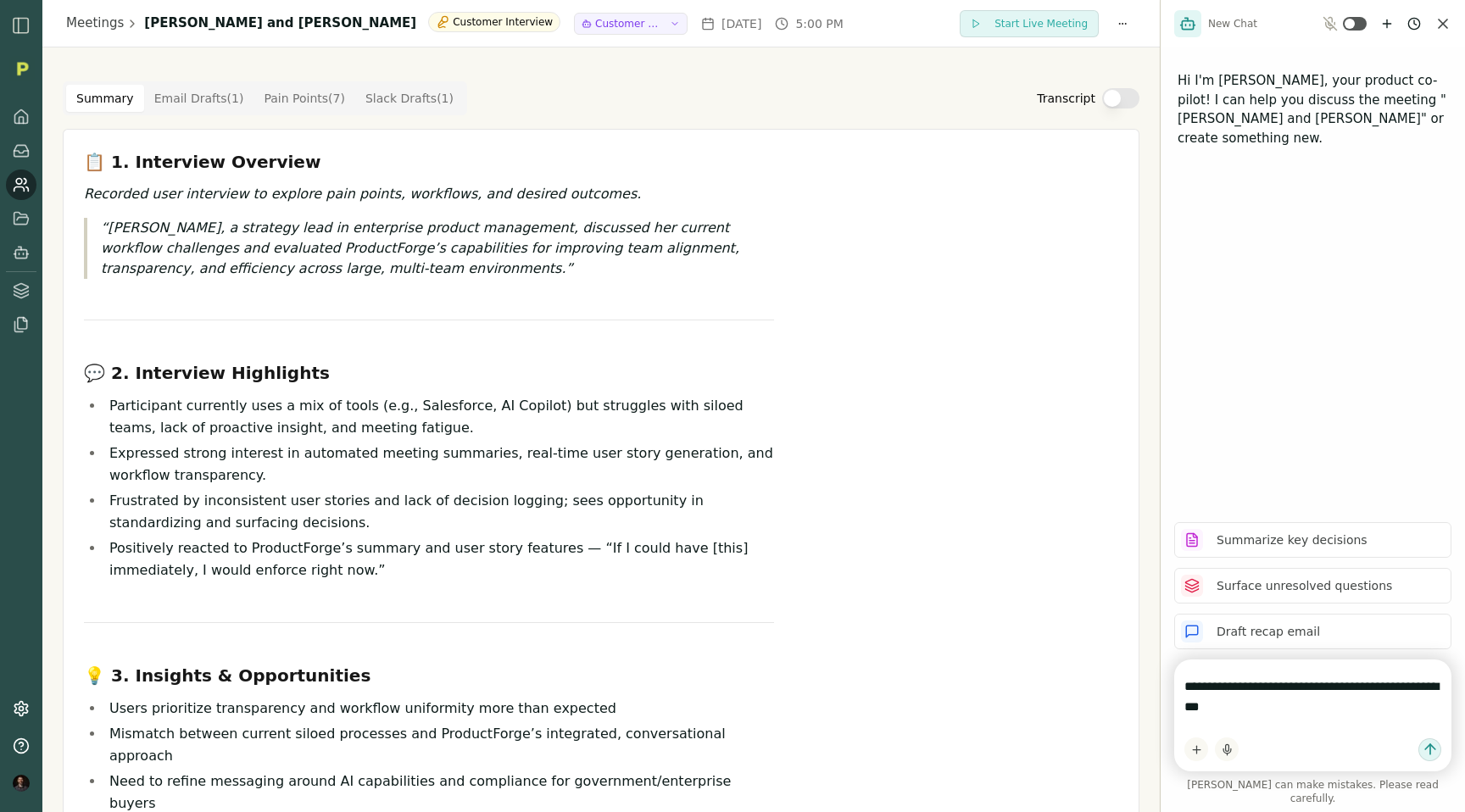
type textarea "**********"
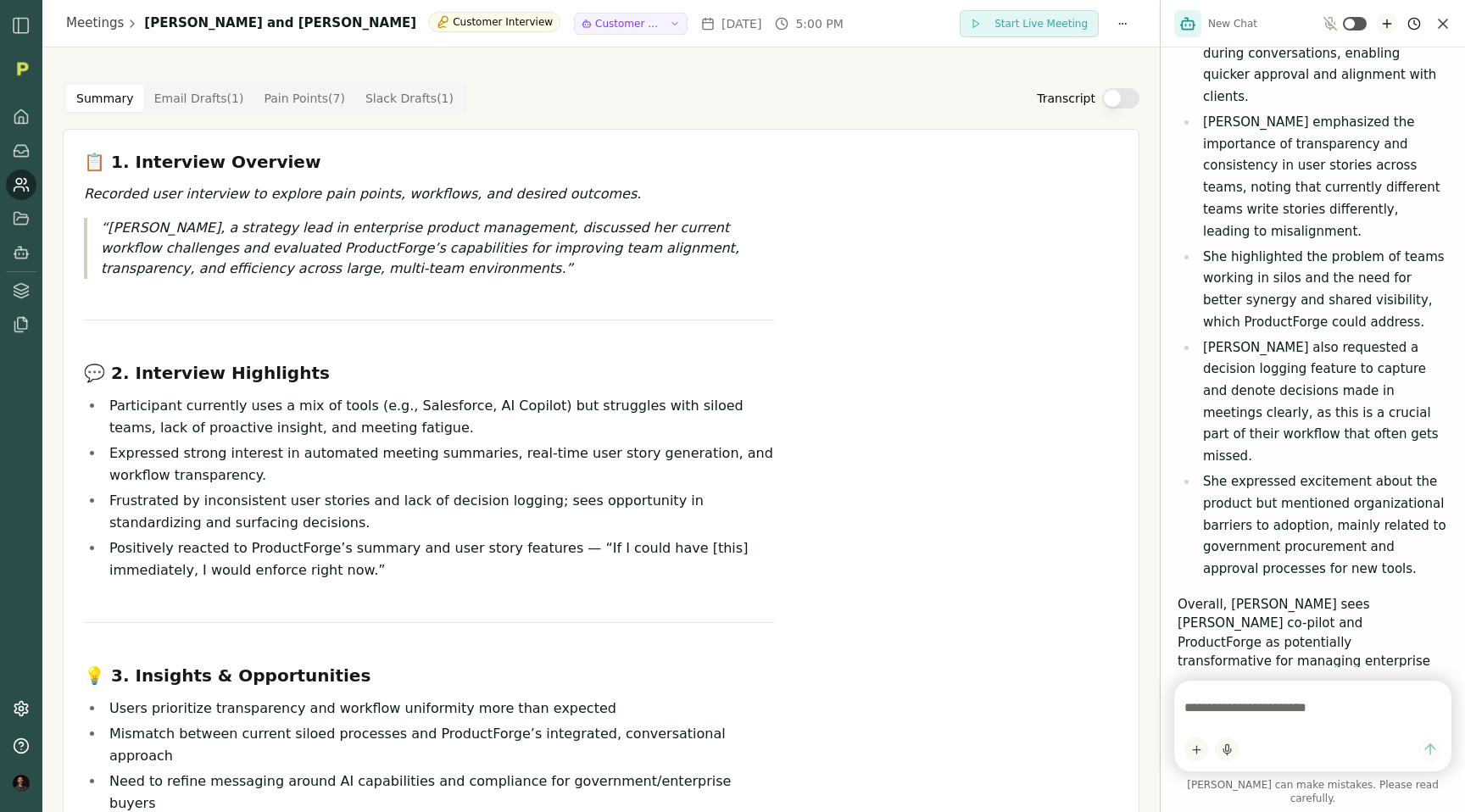
scroll to position [465, 0]
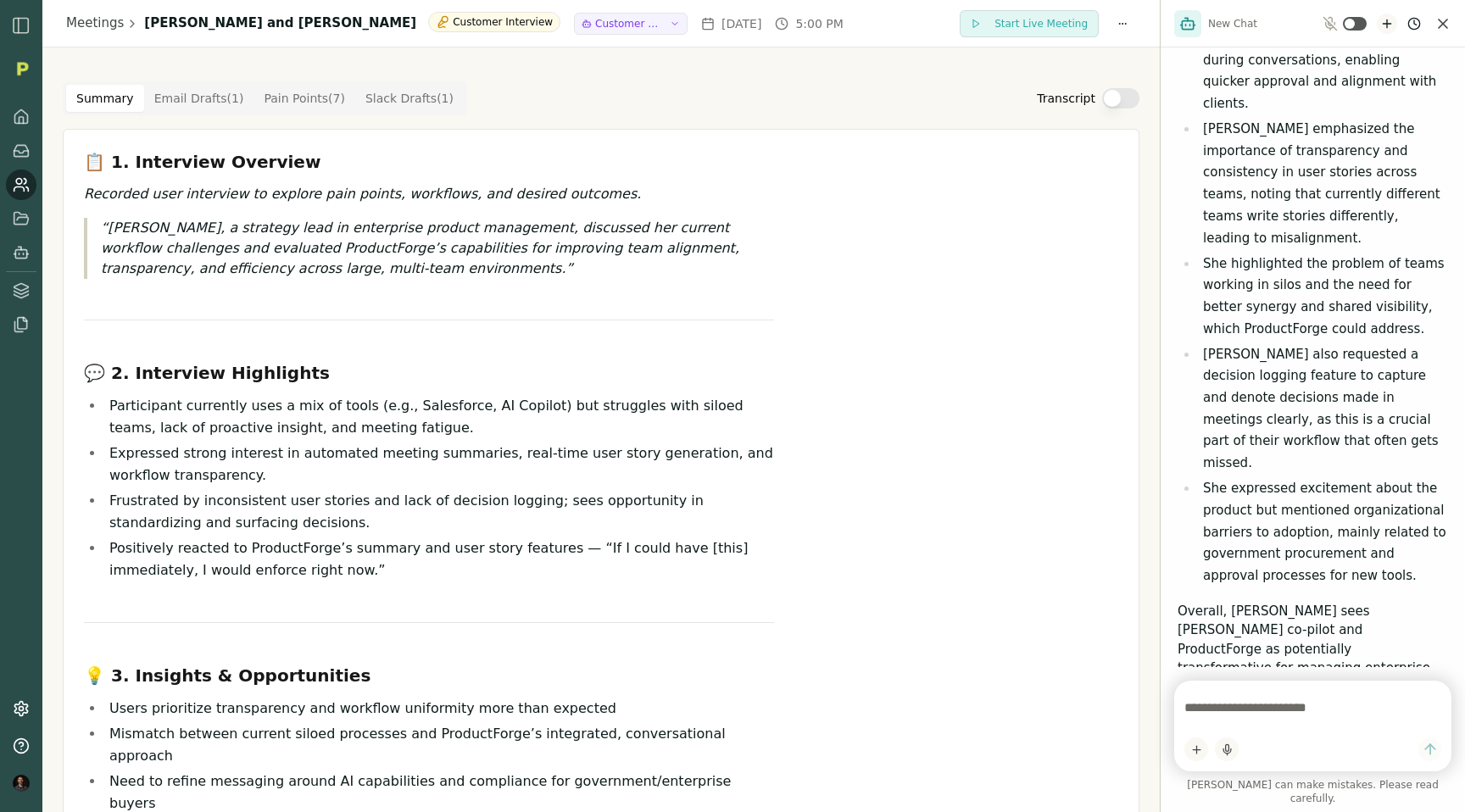
click at [1390, 20] on icon "New chat" at bounding box center [1387, 24] width 14 height 14
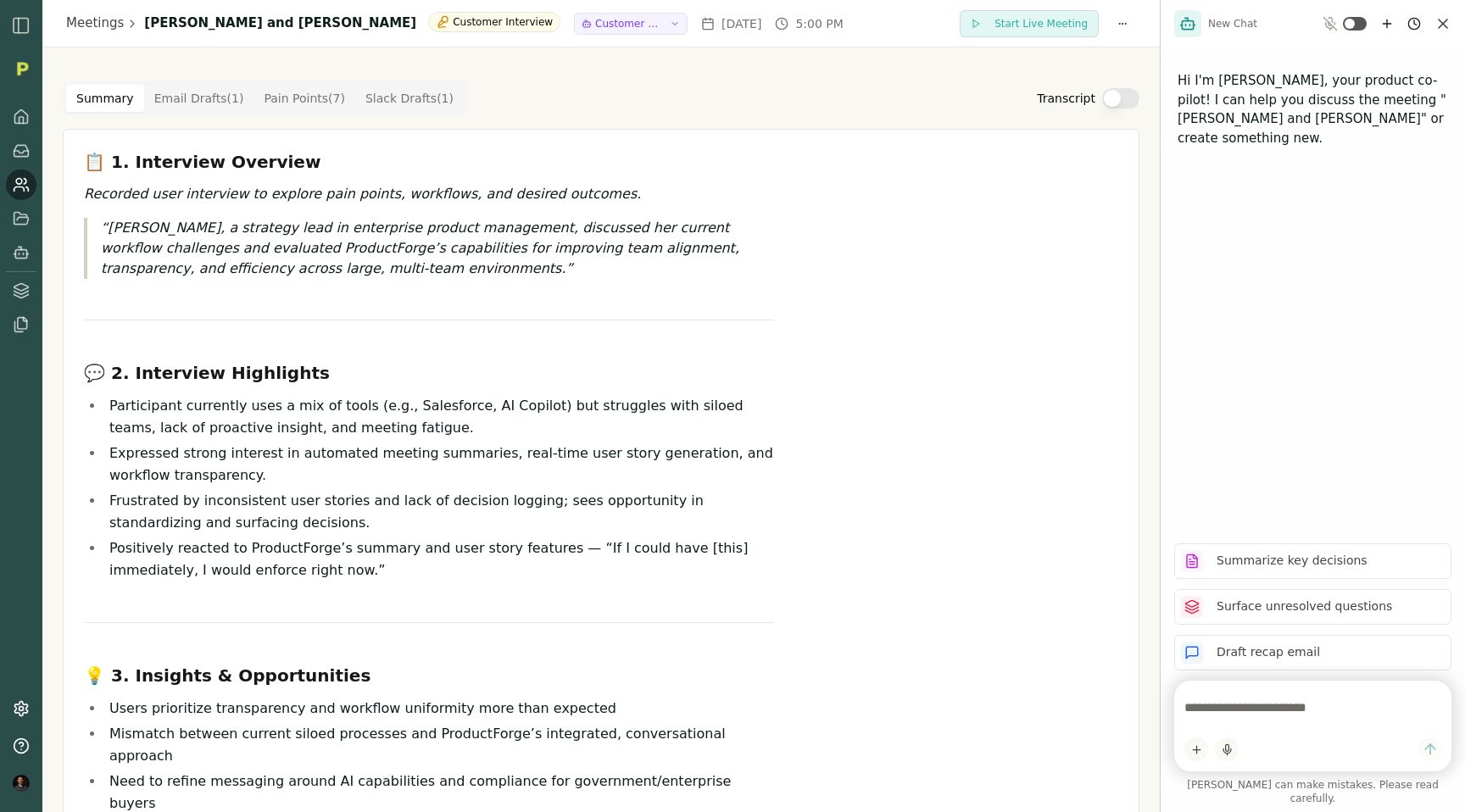
click at [1235, 717] on textarea at bounding box center [1313, 707] width 257 height 34
type textarea "**********"
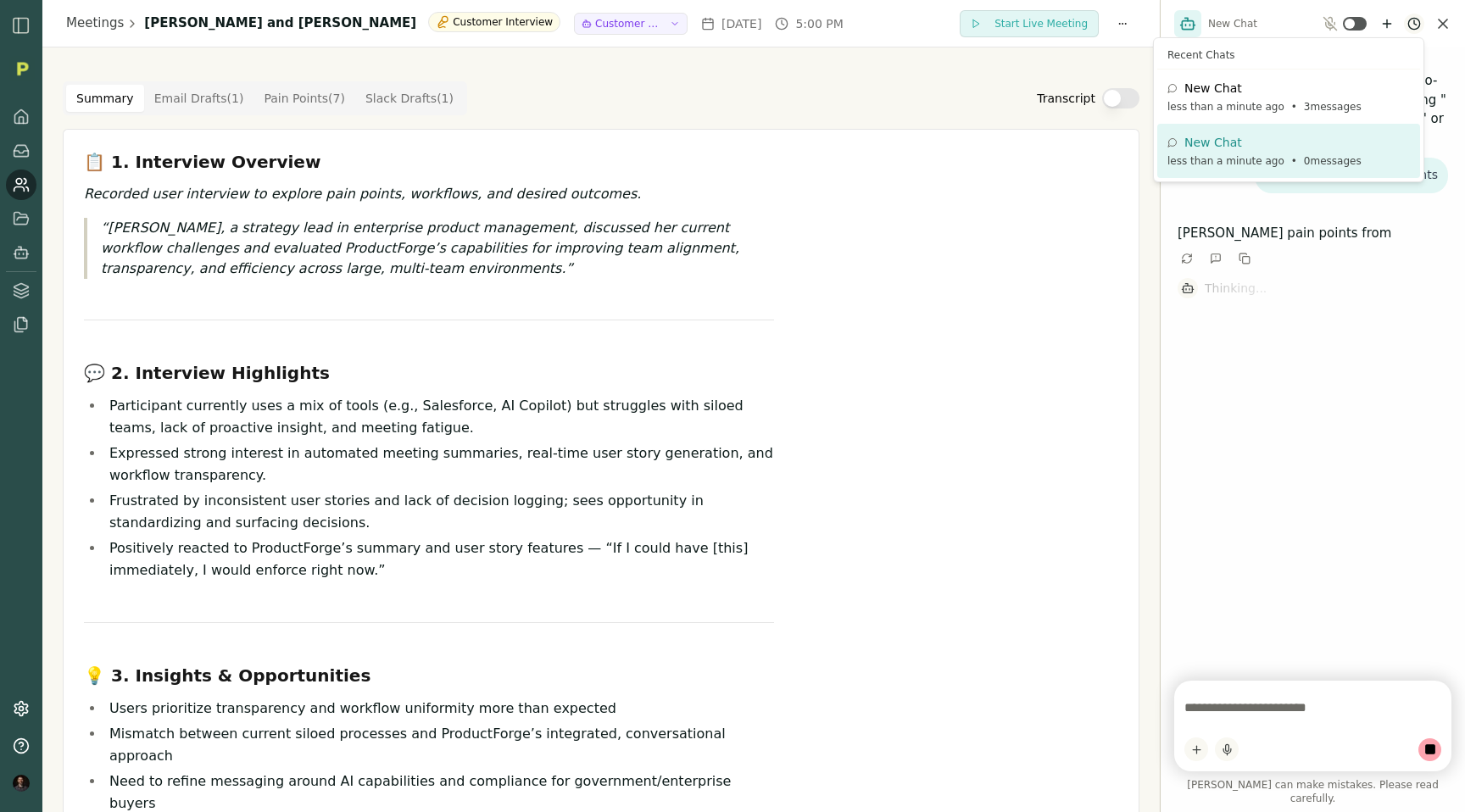
click at [1416, 19] on html "Meetings Rich Theil and Talisha Shine Customer Interview Customer Research Mon,…" at bounding box center [732, 406] width 1465 height 812
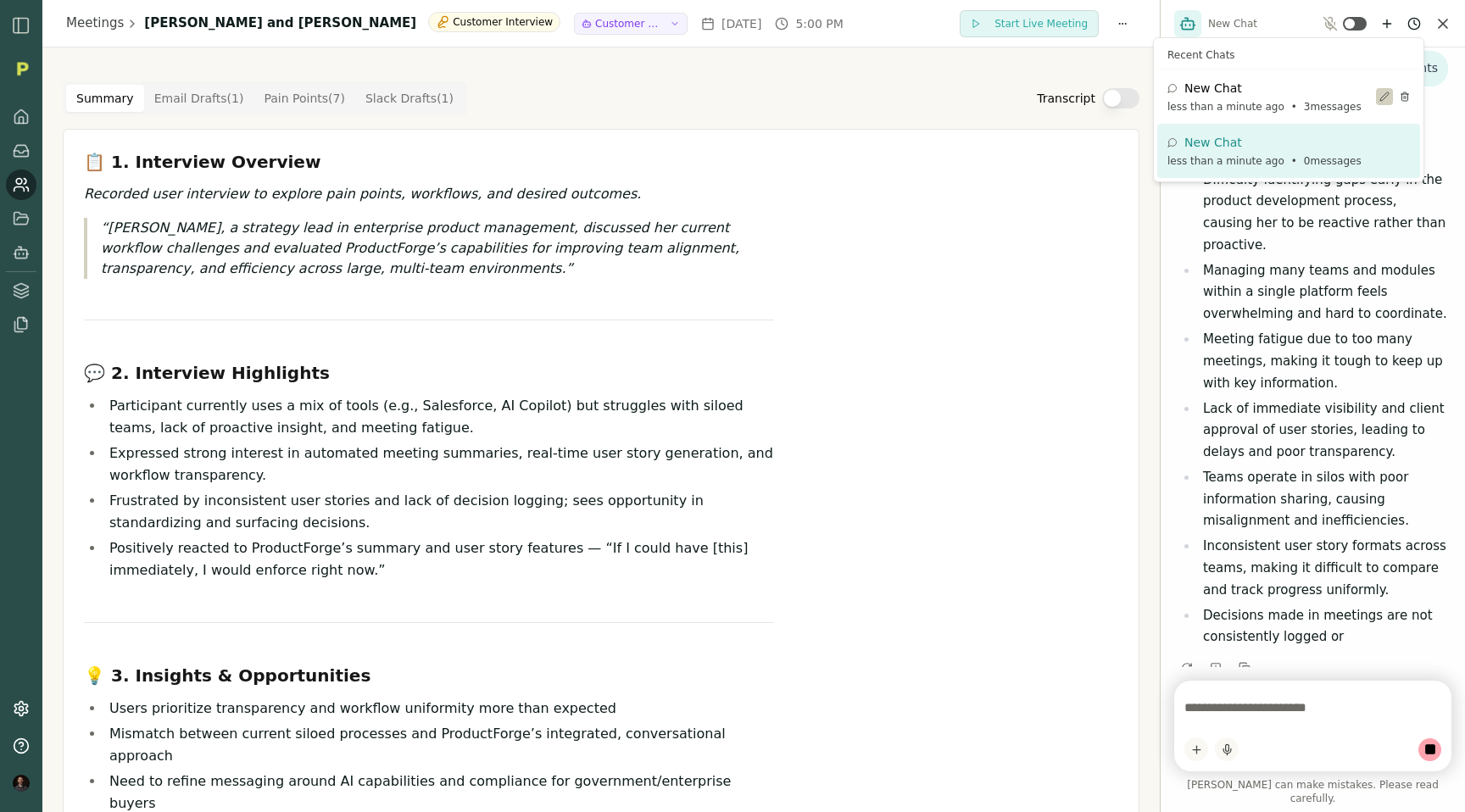
click at [1382, 101] on button at bounding box center [1384, 97] width 17 height 17
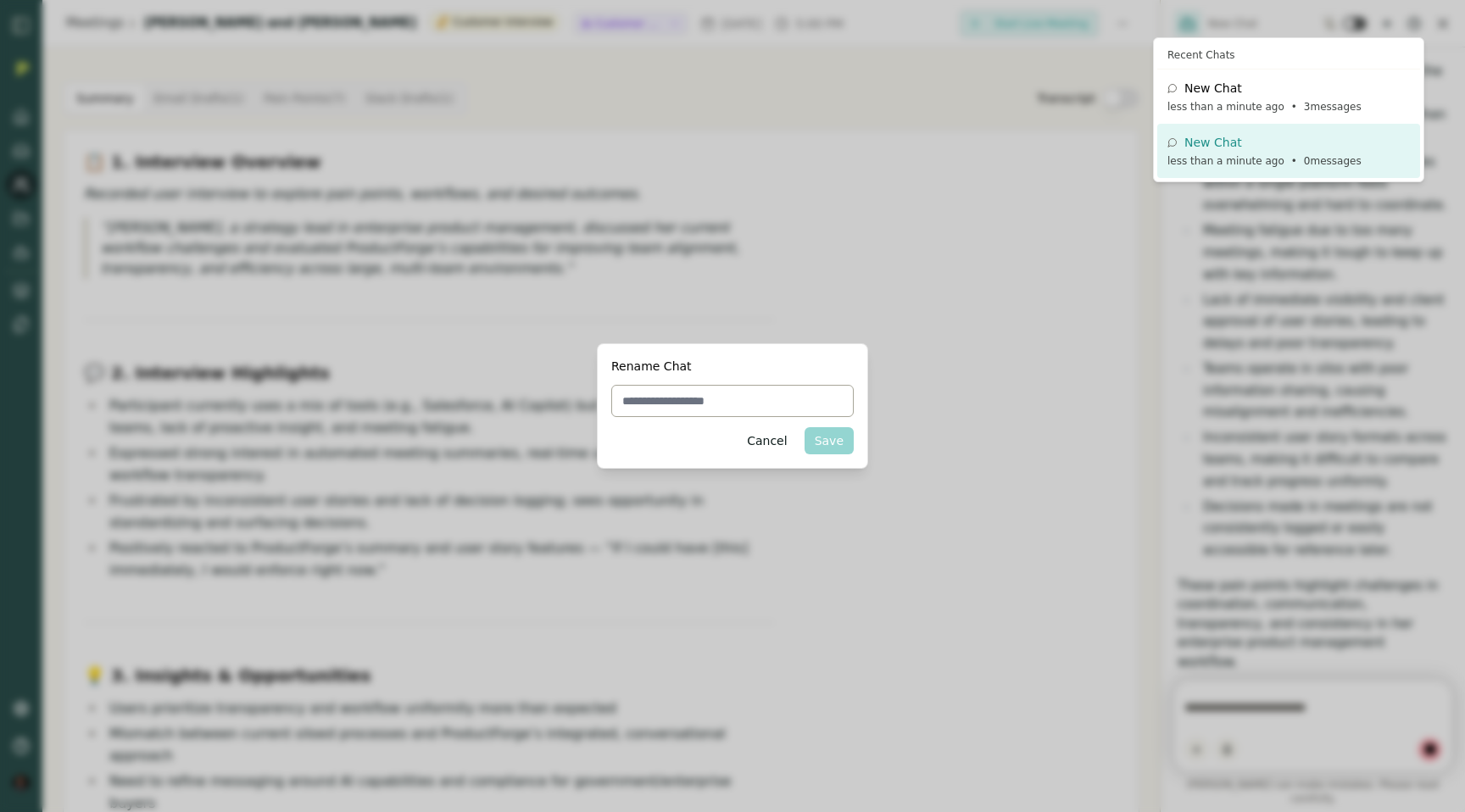
scroll to position [209, 0]
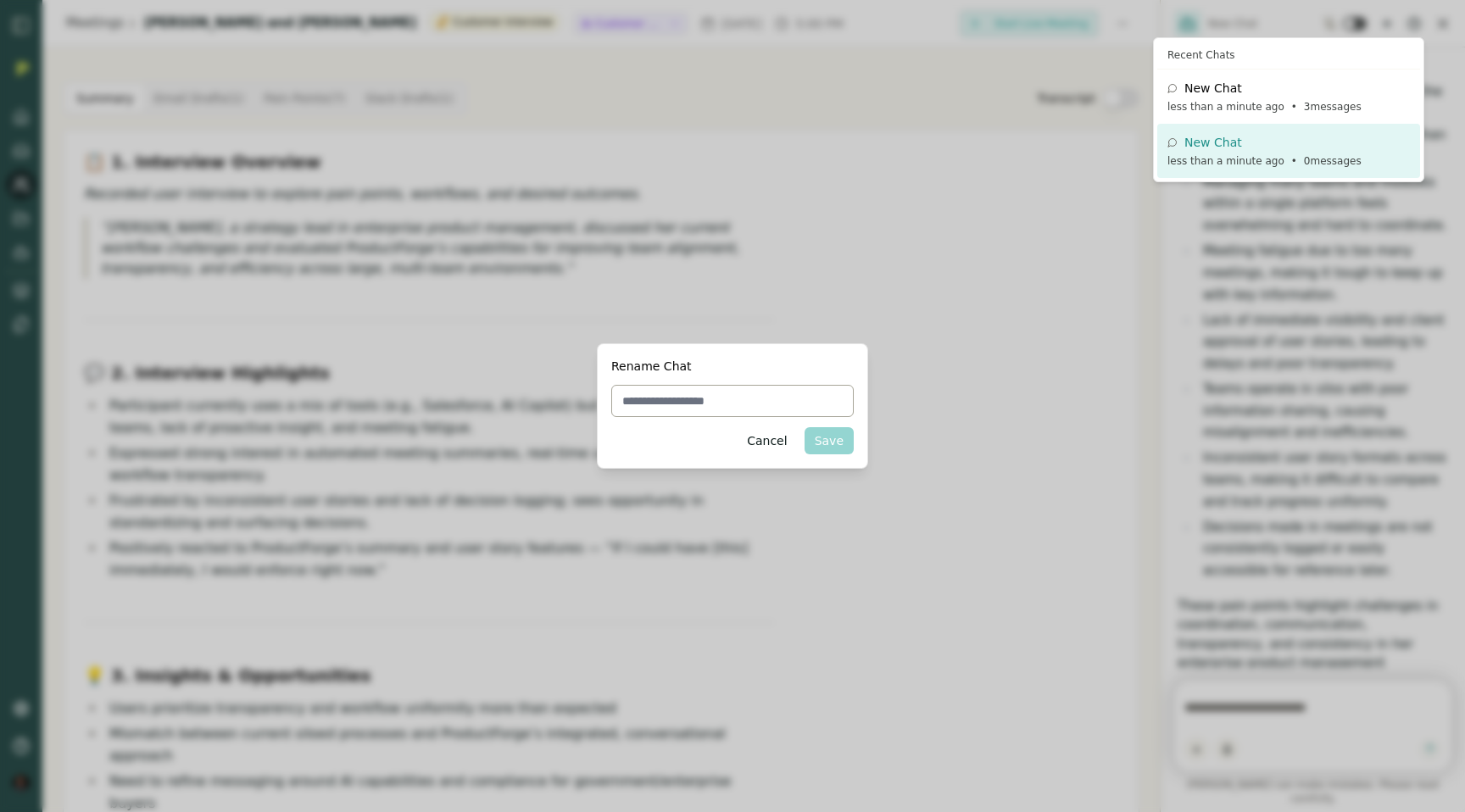
click at [690, 384] on html "Meetings Rich Theil and Talisha Shine Customer Interview Customer Research Mon,…" at bounding box center [732, 406] width 1465 height 812
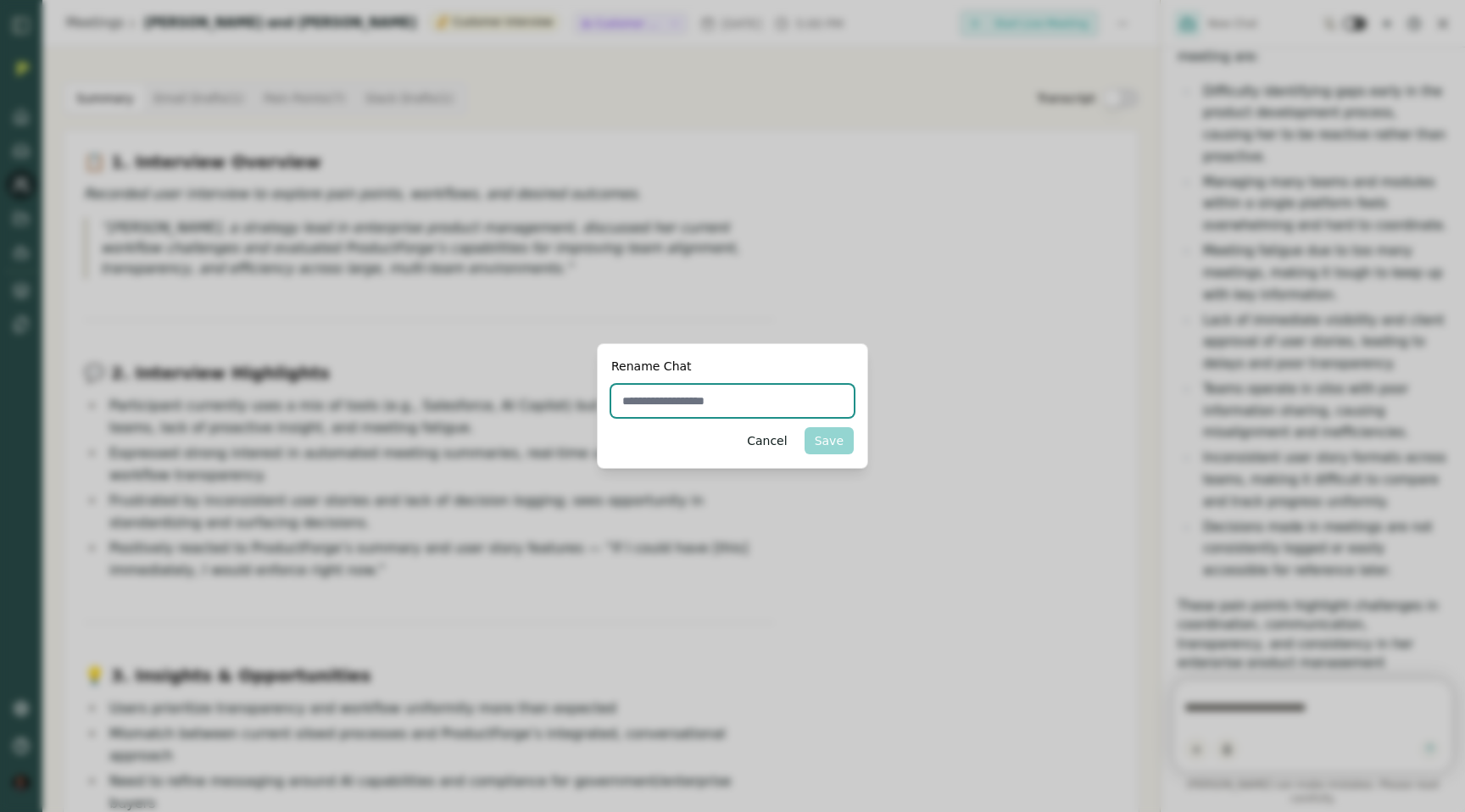
click at [696, 410] on input "text" at bounding box center [732, 400] width 242 height 32
click at [662, 382] on div "Rename Chat Cancel Save" at bounding box center [732, 406] width 272 height 125
click at [670, 404] on input "text" at bounding box center [732, 400] width 242 height 32
type input "**********"
click at [829, 445] on button "Save" at bounding box center [829, 441] width 49 height 27
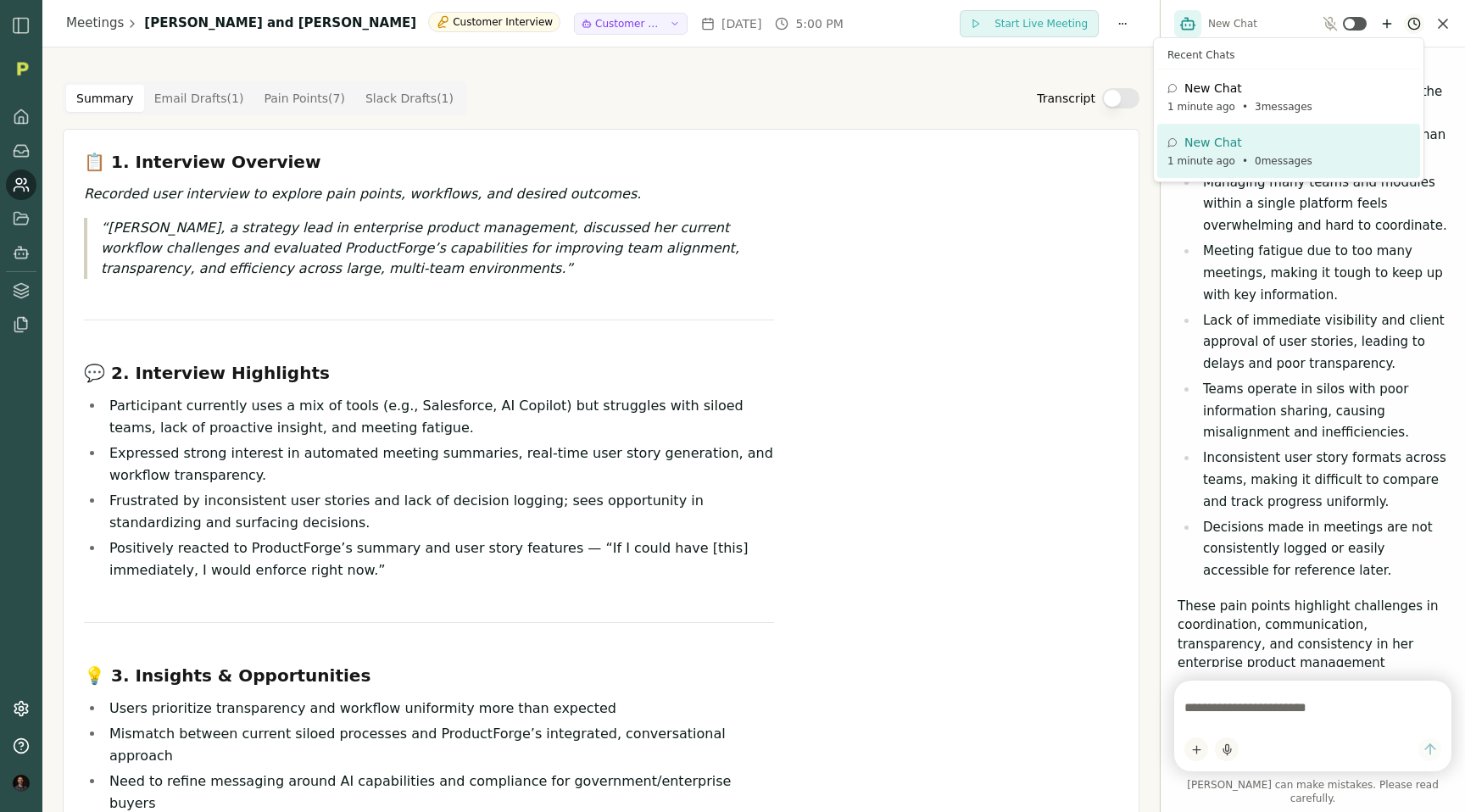
click at [1411, 29] on html "Meetings Rich Theil and Talisha Shine Customer Interview Customer Research Mon,…" at bounding box center [732, 406] width 1465 height 812
click at [1402, 98] on icon at bounding box center [1405, 96] width 10 height 10
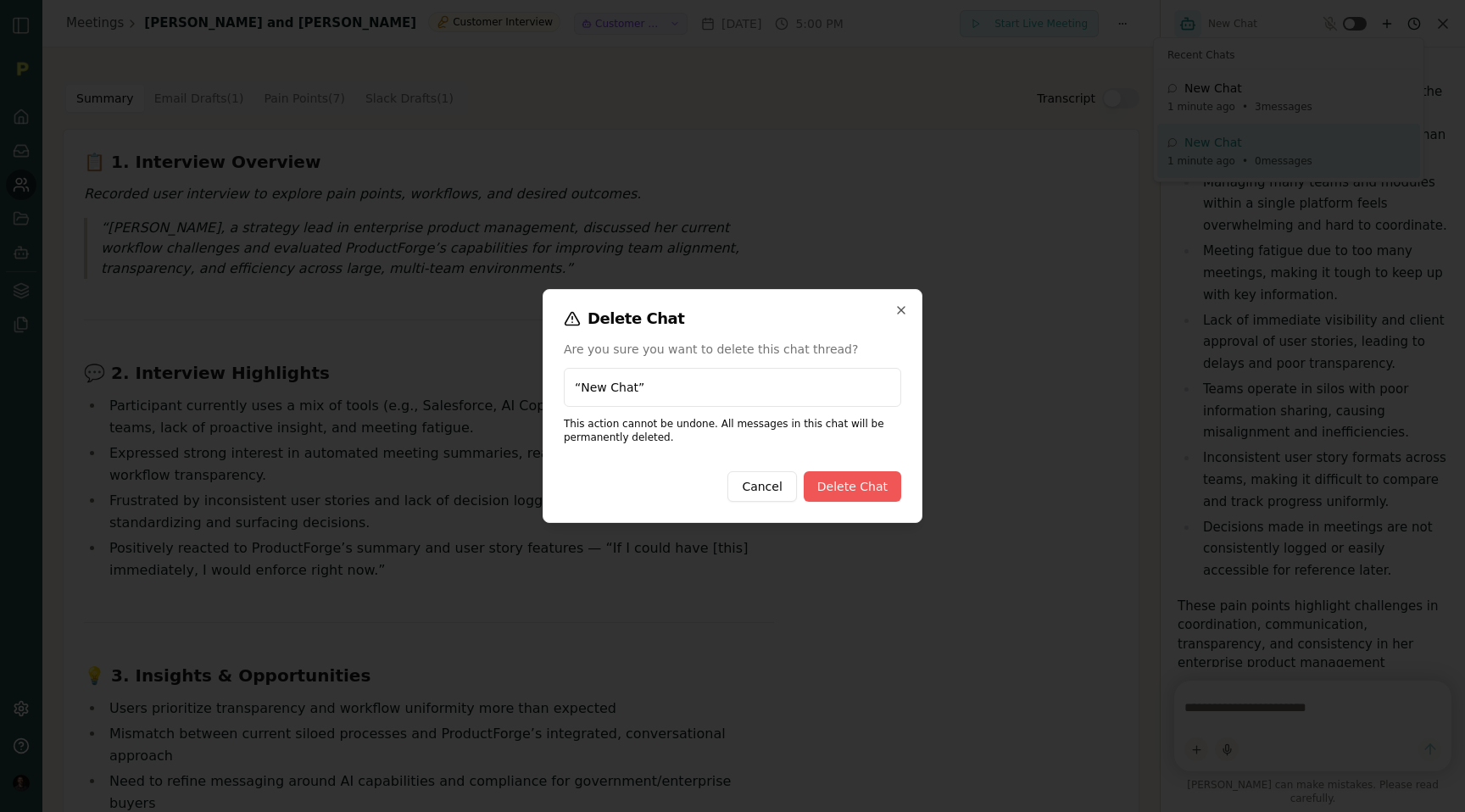
click at [861, 488] on button "Delete Chat" at bounding box center [852, 485] width 97 height 30
click at [841, 484] on button "Delete Chat" at bounding box center [852, 485] width 97 height 30
click at [898, 307] on icon "button" at bounding box center [901, 310] width 14 height 14
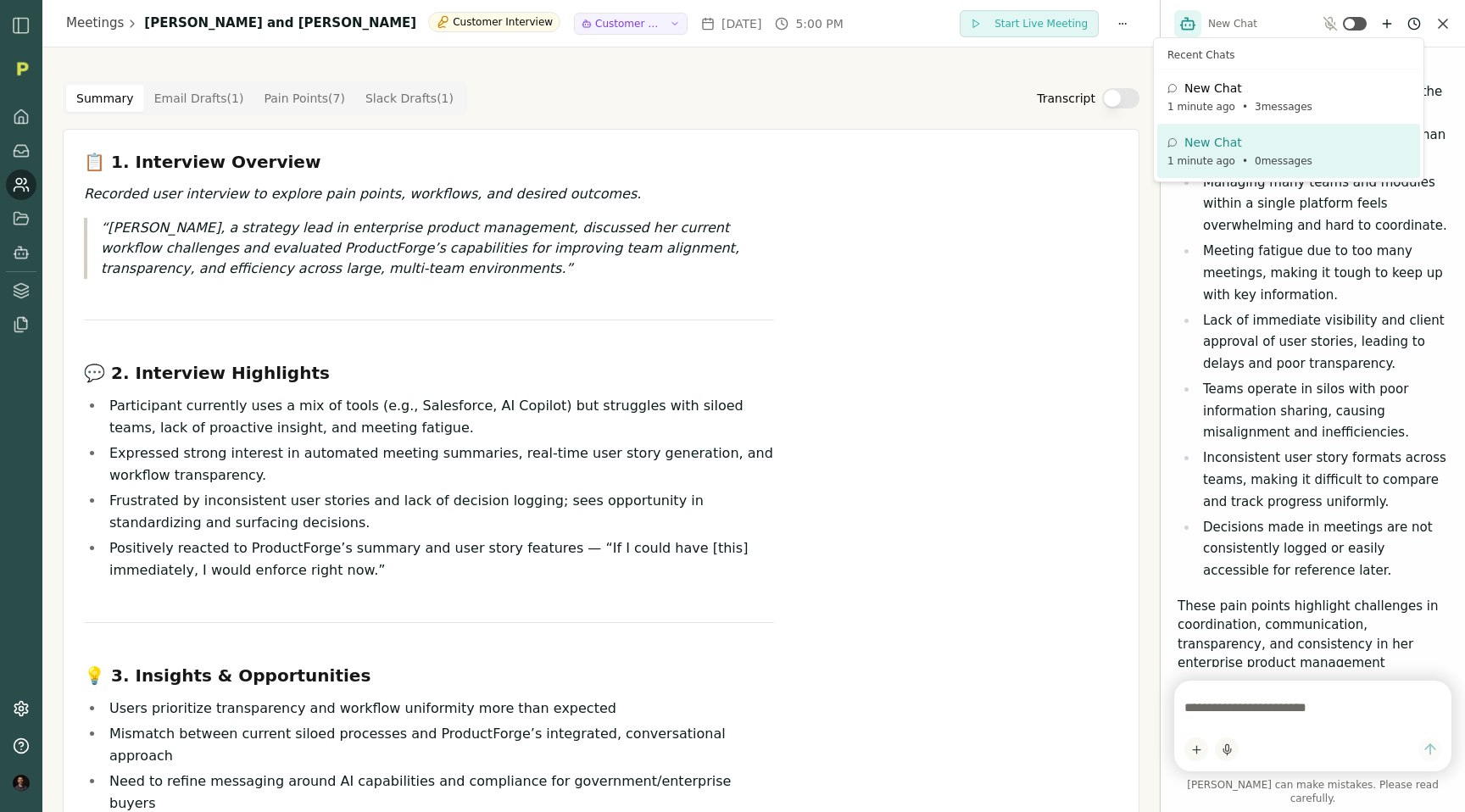
click at [1330, 438] on html "Meetings Rich Theil and Talisha Shine Customer Interview Customer Research Mon,…" at bounding box center [732, 406] width 1465 height 812
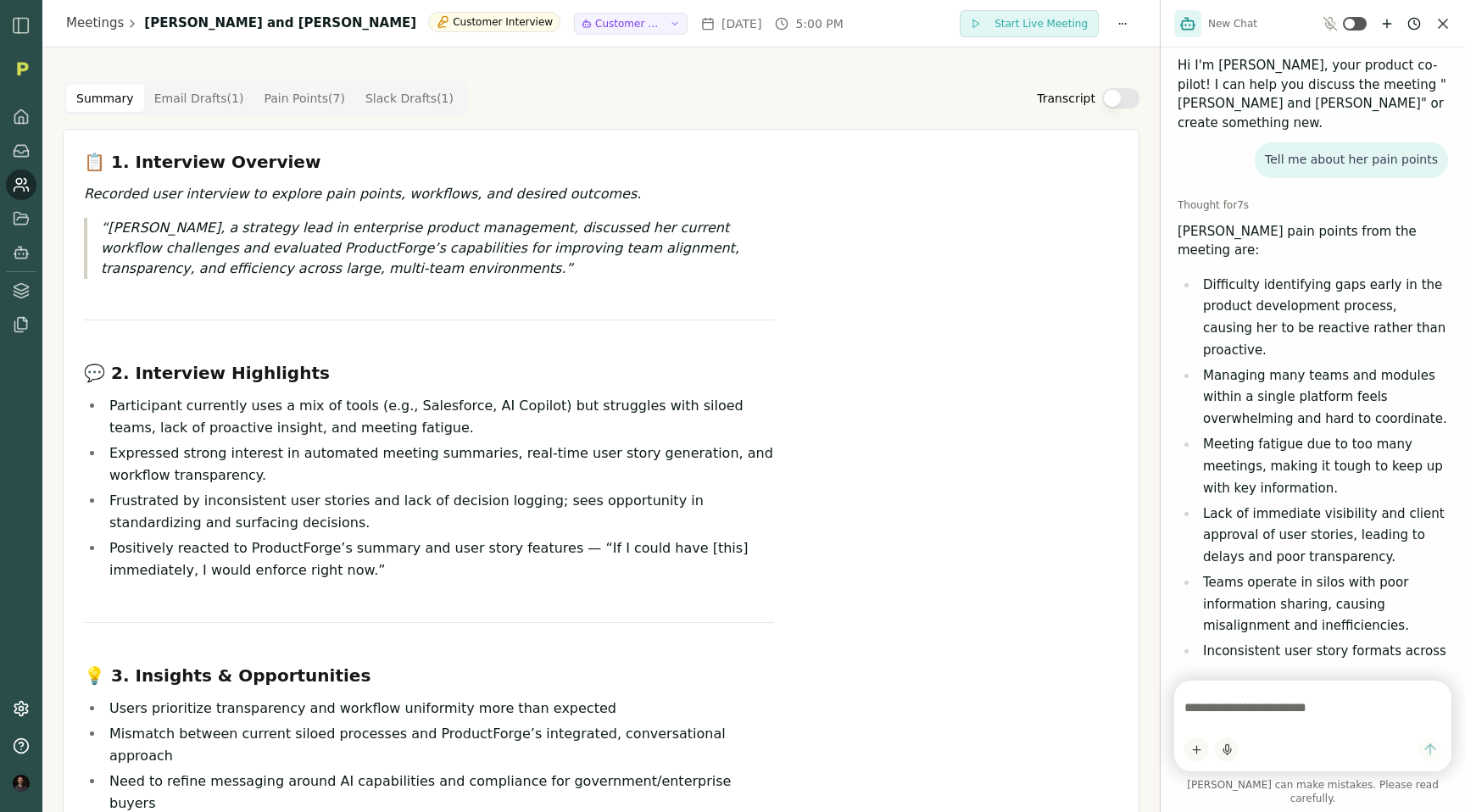
scroll to position [18, 0]
